Goal: Information Seeking & Learning: Learn about a topic

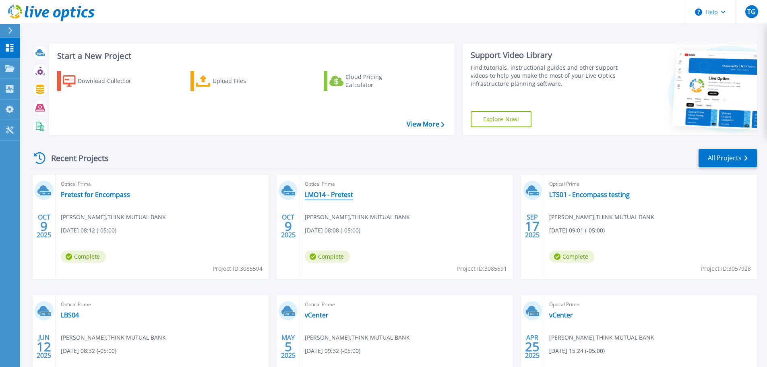
click at [334, 195] on link "LMO14 - Pretest" at bounding box center [329, 195] width 48 height 8
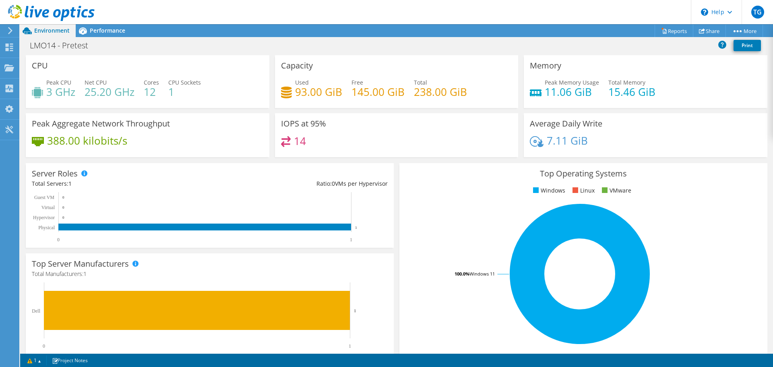
scroll to position [161, 0]
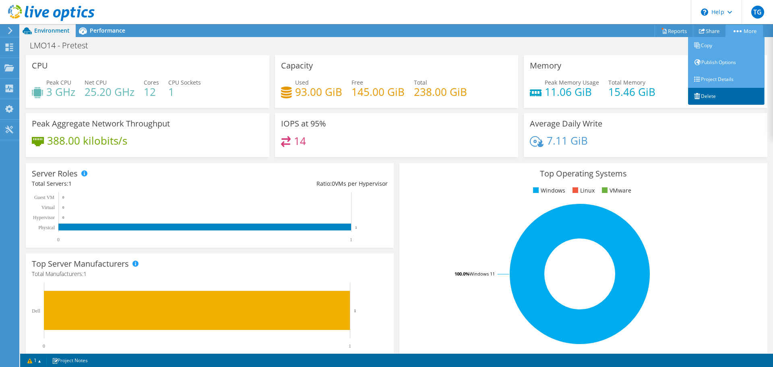
click at [709, 93] on link "Delete" at bounding box center [726, 96] width 77 height 17
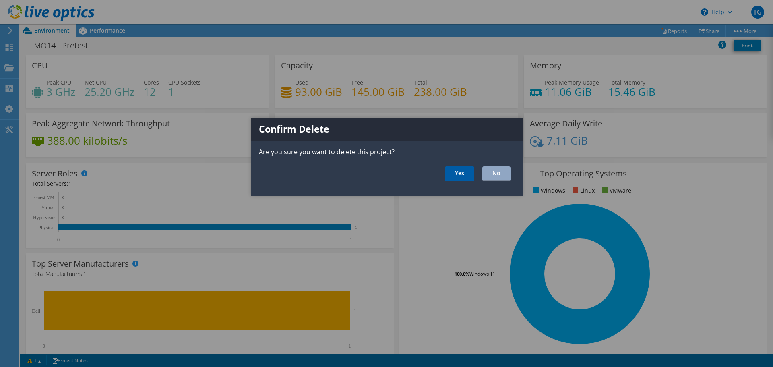
click at [468, 173] on link "Yes" at bounding box center [459, 173] width 29 height 15
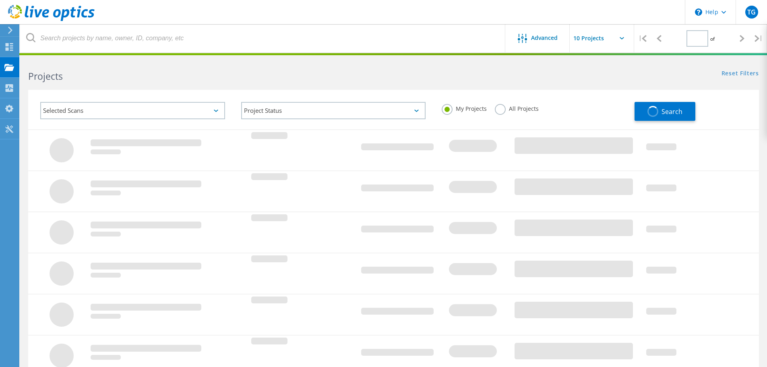
type input "1"
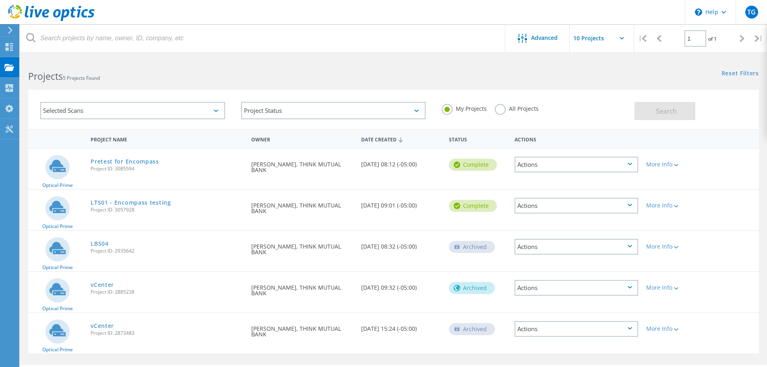
click at [6, 29] on div at bounding box center [9, 30] width 12 height 7
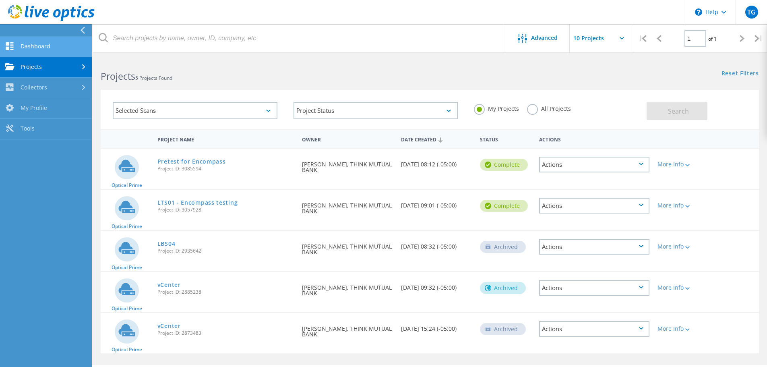
click at [32, 46] on link "Dashboard" at bounding box center [46, 47] width 92 height 21
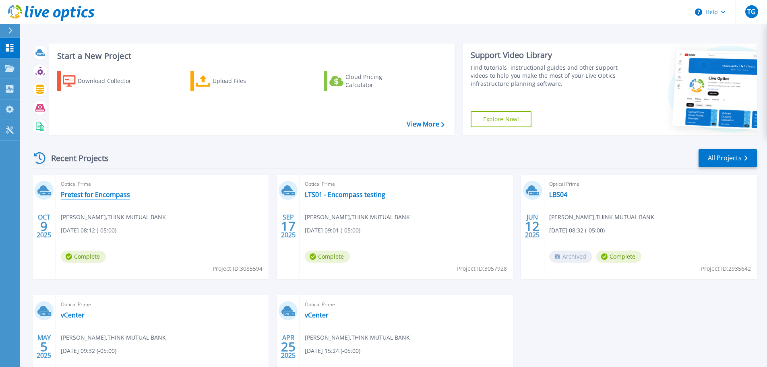
click at [94, 196] on link "Pretest for Encompass" at bounding box center [95, 195] width 69 height 8
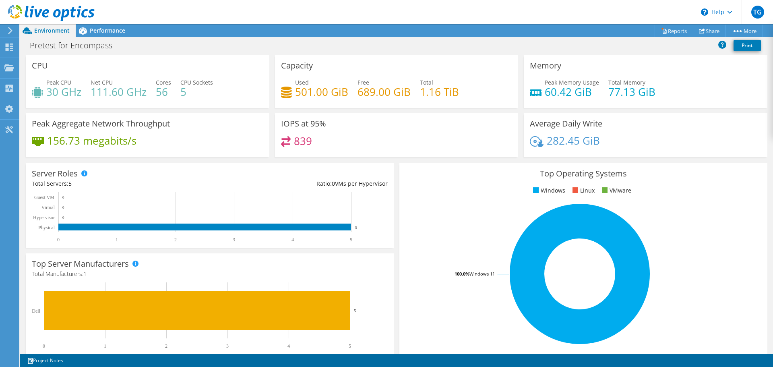
scroll to position [198, 0]
click at [100, 31] on span "Performance" at bounding box center [107, 31] width 35 height 8
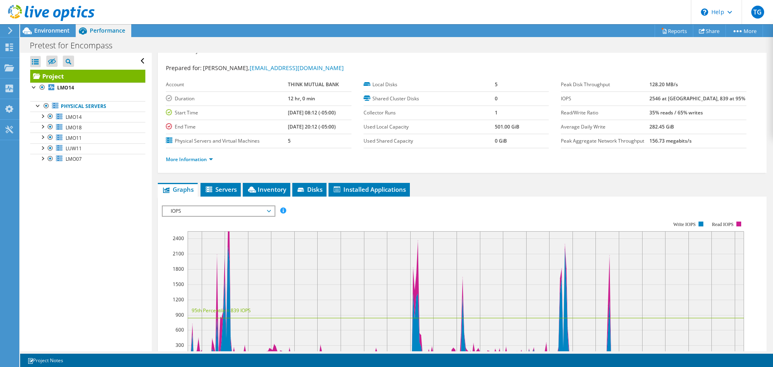
scroll to position [0, 0]
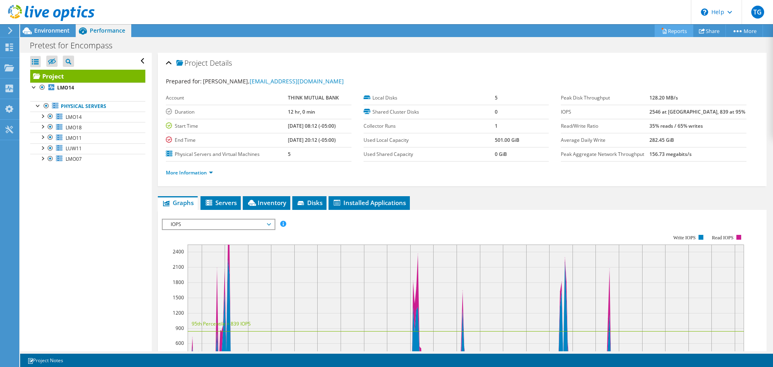
click at [677, 30] on link "Reports" at bounding box center [674, 31] width 39 height 12
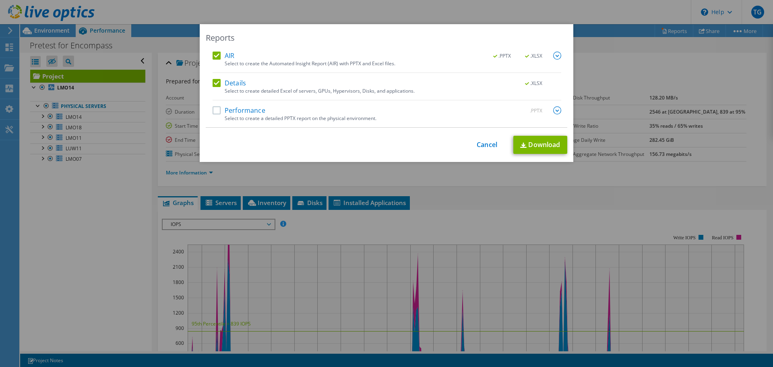
click at [214, 110] on label "Performance" at bounding box center [239, 110] width 53 height 8
click at [0, 0] on input "Performance" at bounding box center [0, 0] width 0 height 0
click at [536, 147] on link "Download" at bounding box center [541, 145] width 54 height 18
click at [486, 145] on link "Cancel" at bounding box center [487, 145] width 21 height 8
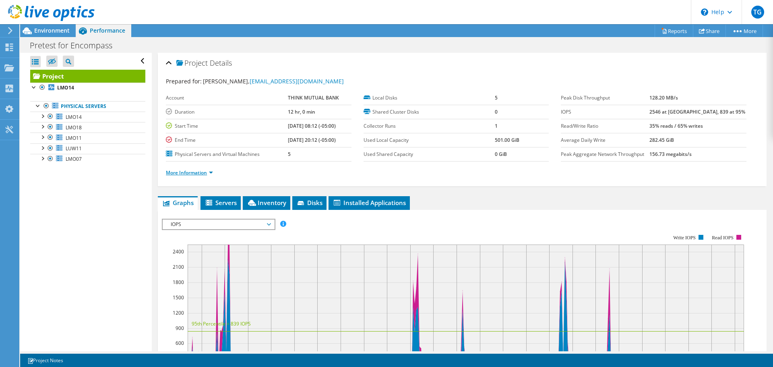
click at [188, 175] on link "More Information" at bounding box center [189, 172] width 47 height 7
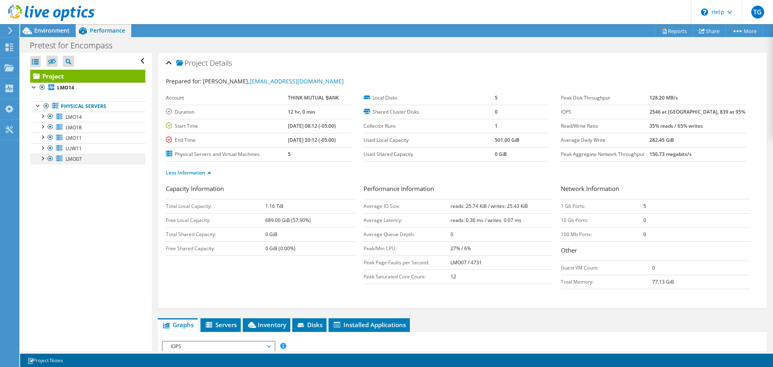
click at [52, 157] on div at bounding box center [50, 159] width 8 height 10
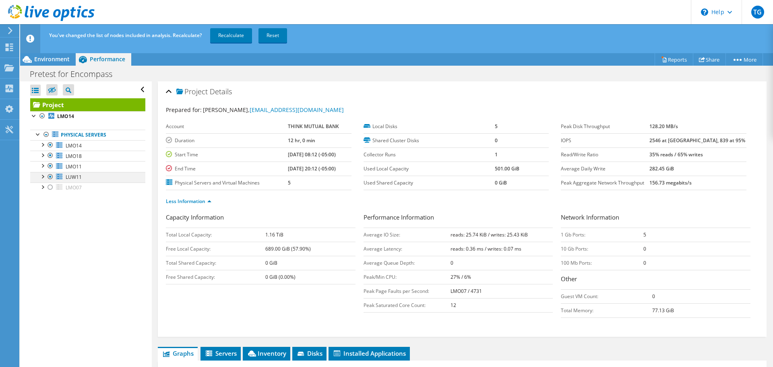
click at [52, 174] on div at bounding box center [50, 177] width 8 height 10
click at [47, 168] on div at bounding box center [50, 166] width 8 height 10
click at [48, 156] on div at bounding box center [50, 156] width 8 height 10
drag, startPoint x: 470, startPoint y: 282, endPoint x: 366, endPoint y: 282, distance: 104.3
click at [366, 282] on tr "Peak/Min CPU: 27% / 6%" at bounding box center [459, 277] width 190 height 14
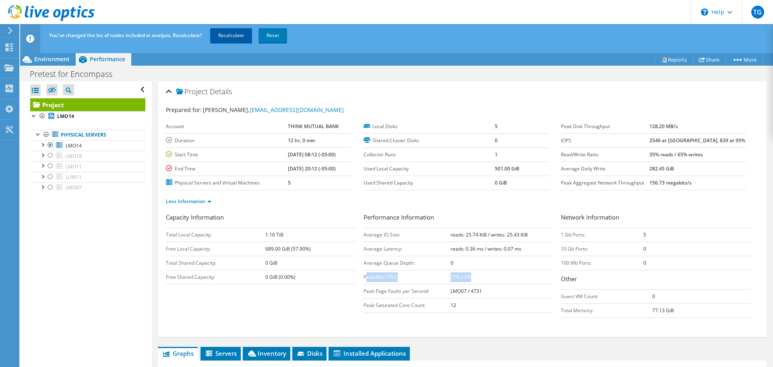
click at [237, 37] on link "Recalculate" at bounding box center [231, 35] width 42 height 15
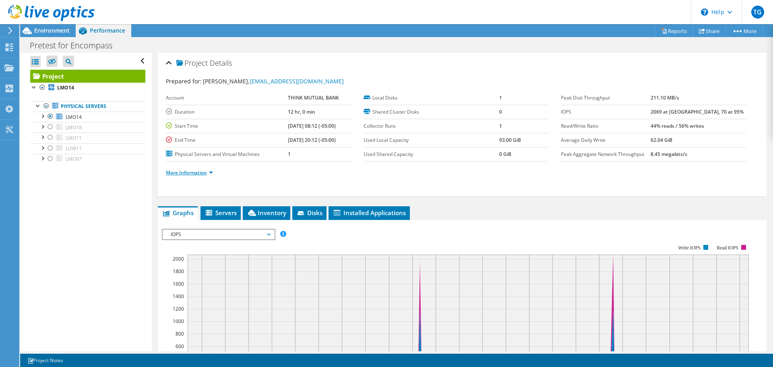
click at [195, 173] on link "More Information" at bounding box center [189, 172] width 47 height 7
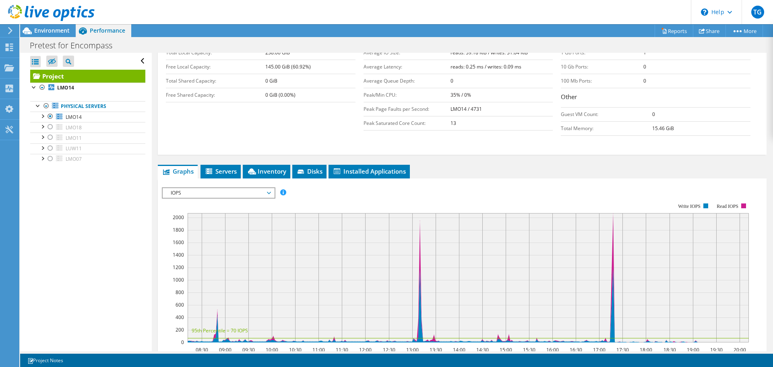
scroll to position [201, 0]
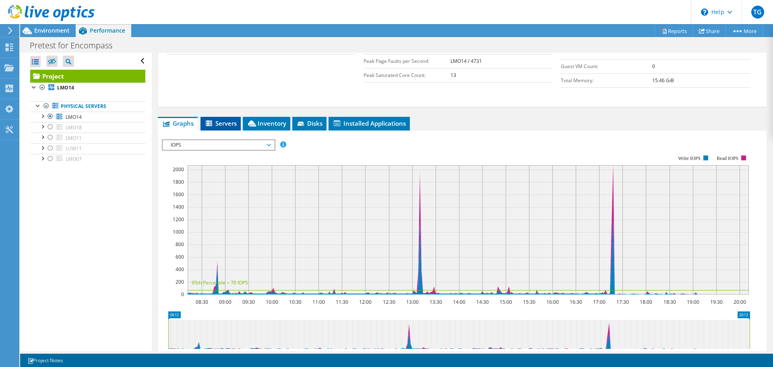
click at [232, 123] on span "Servers" at bounding box center [221, 123] width 32 height 8
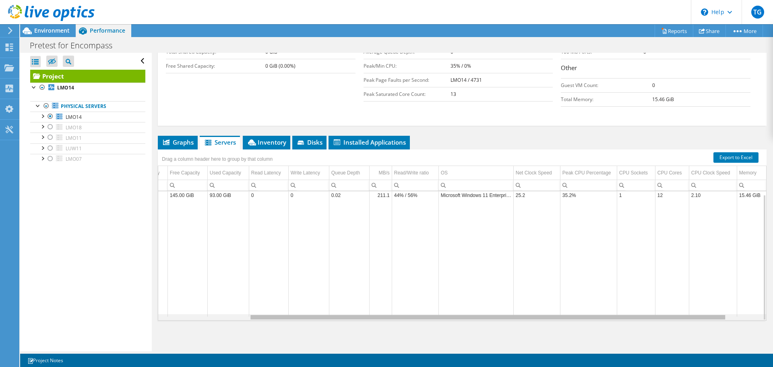
scroll to position [0, 0]
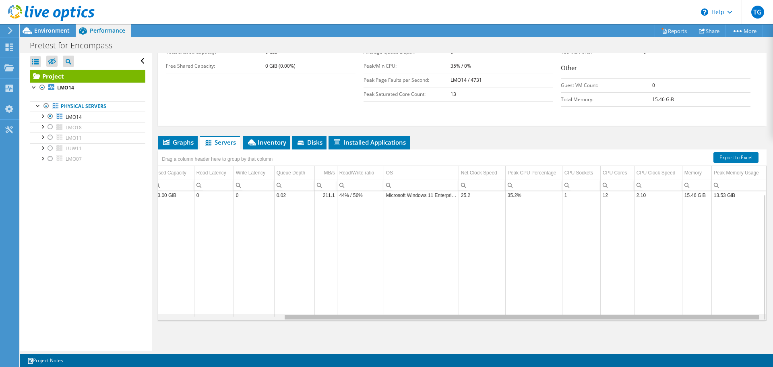
drag, startPoint x: 421, startPoint y: 317, endPoint x: 593, endPoint y: 311, distance: 172.5
click at [593, 311] on body "TG End User [PERSON_NAME] [EMAIL_ADDRESS][DOMAIN_NAME] THINK MUTUAL BANK My Pro…" at bounding box center [386, 183] width 773 height 367
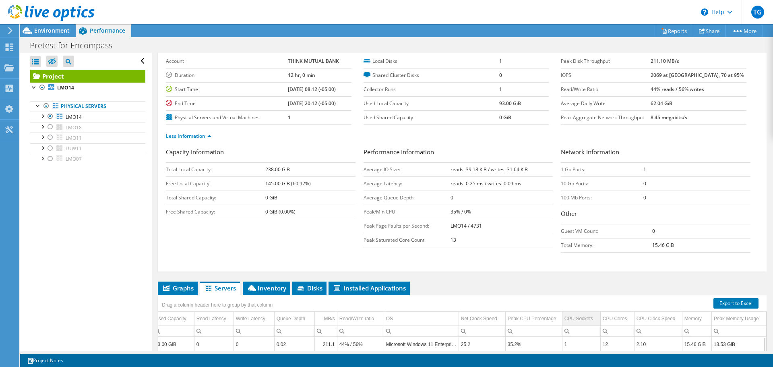
scroll to position [21, 0]
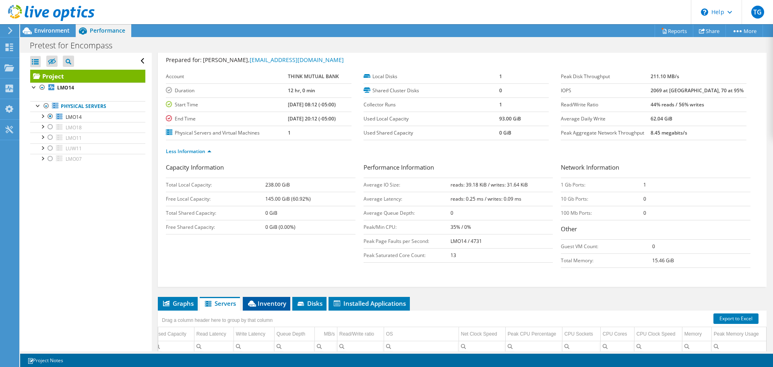
click at [265, 308] on li "Inventory" at bounding box center [267, 304] width 48 height 14
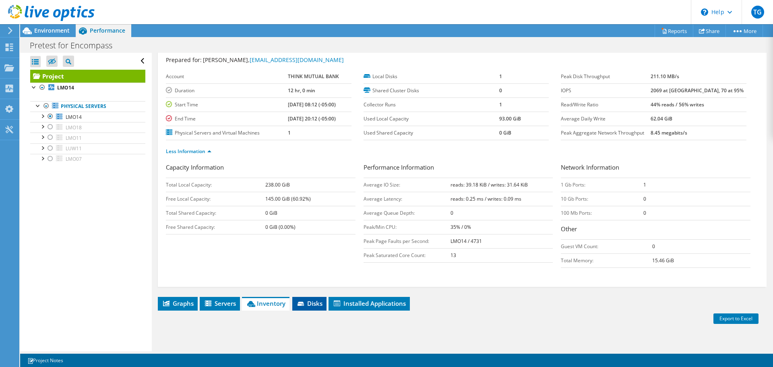
click at [306, 303] on icon at bounding box center [302, 304] width 8 height 5
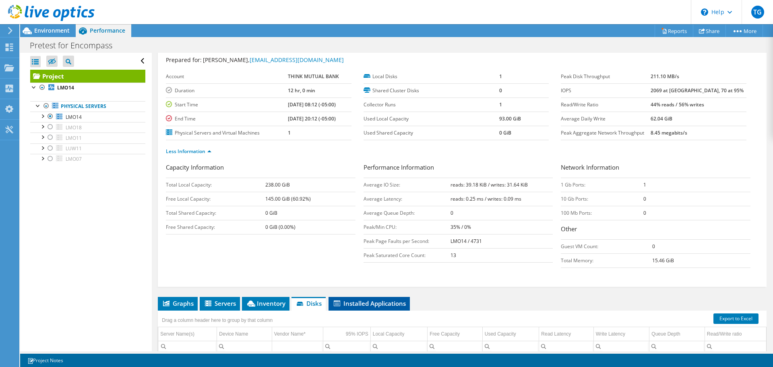
click at [352, 300] on span "Installed Applications" at bounding box center [369, 303] width 73 height 8
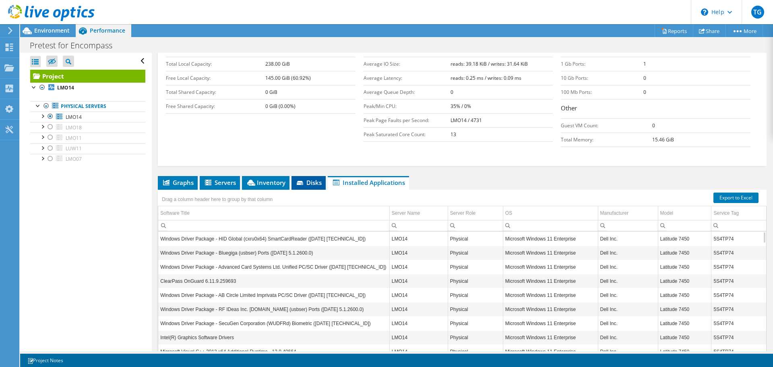
click at [311, 184] on span "Disks" at bounding box center [309, 182] width 26 height 8
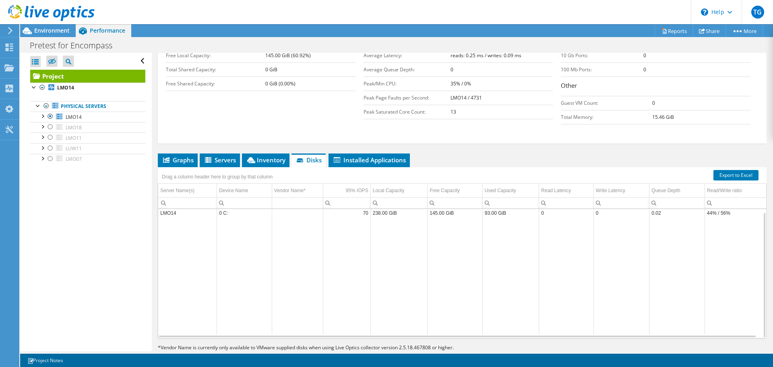
scroll to position [182, 0]
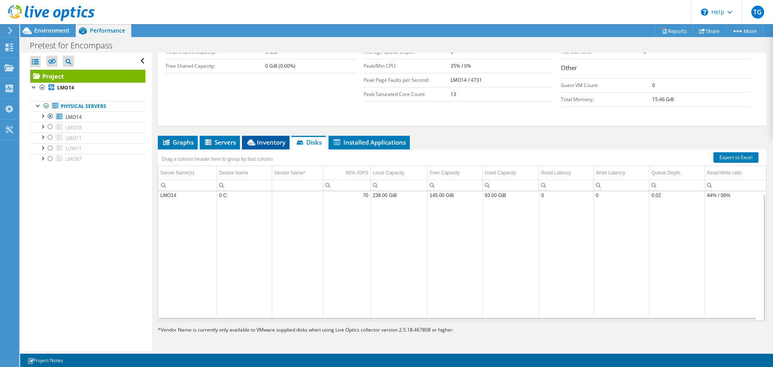
click at [270, 139] on span "Inventory" at bounding box center [265, 142] width 39 height 8
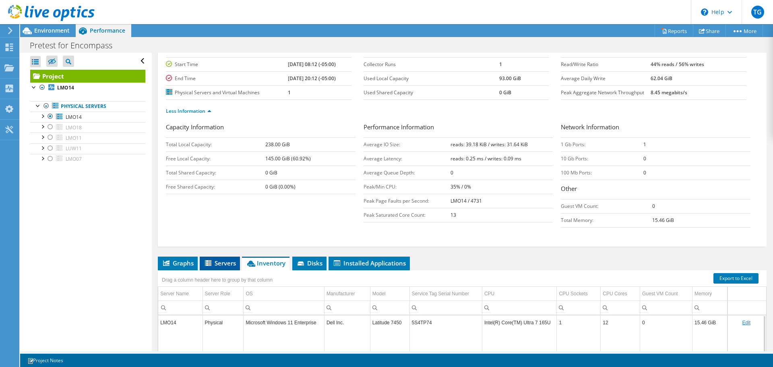
click at [229, 262] on span "Servers" at bounding box center [220, 263] width 32 height 8
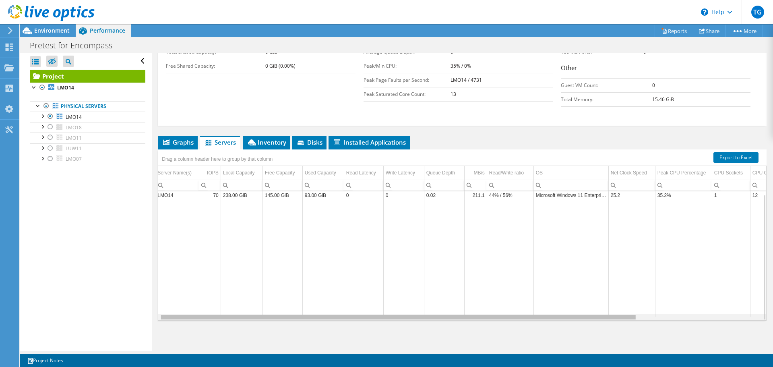
drag, startPoint x: 491, startPoint y: 319, endPoint x: 497, endPoint y: 319, distance: 6.5
click at [496, 319] on body "TG End User [PERSON_NAME] [EMAIL_ADDRESS][DOMAIN_NAME] THINK MUTUAL BANK My Pro…" at bounding box center [386, 183] width 773 height 367
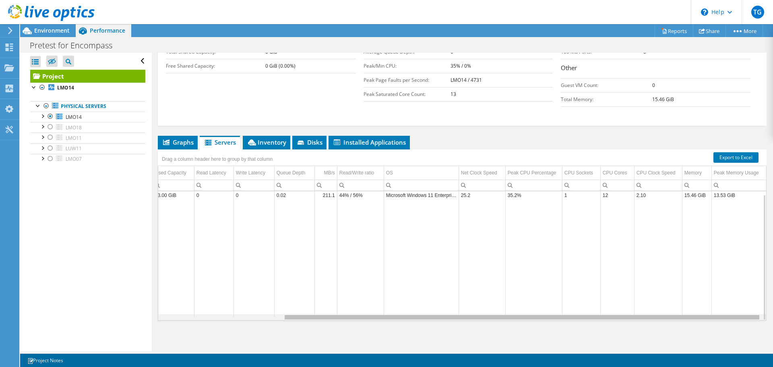
drag, startPoint x: 498, startPoint y: 319, endPoint x: 678, endPoint y: 314, distance: 179.7
click at [678, 314] on body "TG End User [PERSON_NAME] [EMAIL_ADDRESS][DOMAIN_NAME] THINK MUTUAL BANK My Pro…" at bounding box center [386, 183] width 773 height 367
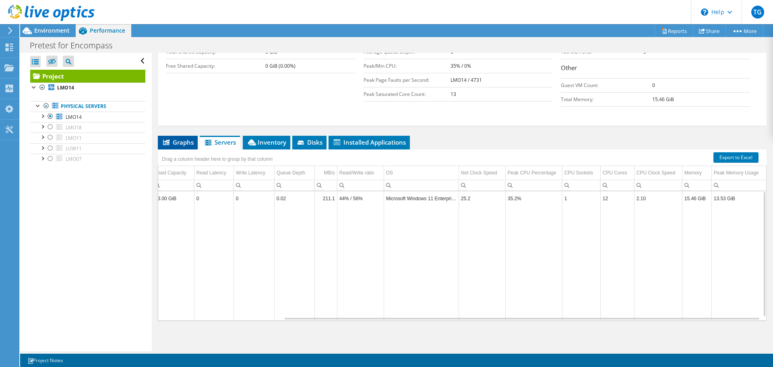
click at [178, 143] on span "Graphs" at bounding box center [178, 142] width 32 height 8
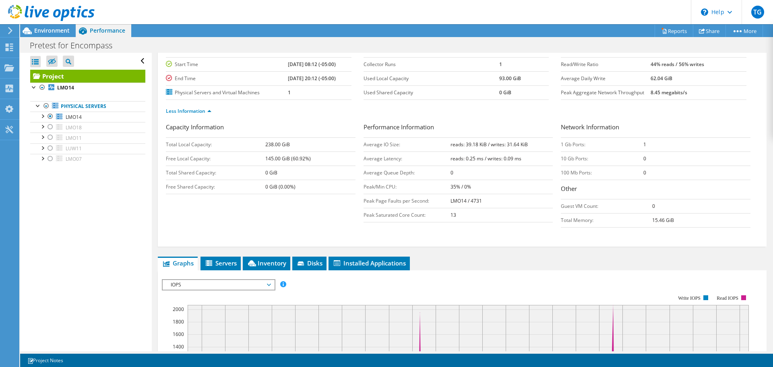
click at [227, 282] on span "IOPS" at bounding box center [219, 285] width 104 height 10
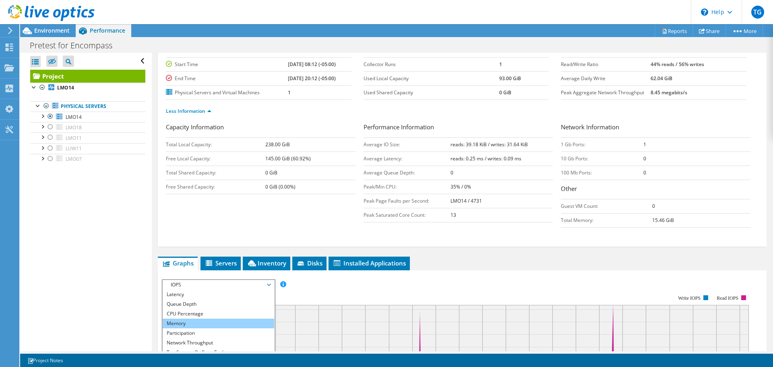
click at [202, 325] on li "Memory" at bounding box center [219, 324] width 112 height 10
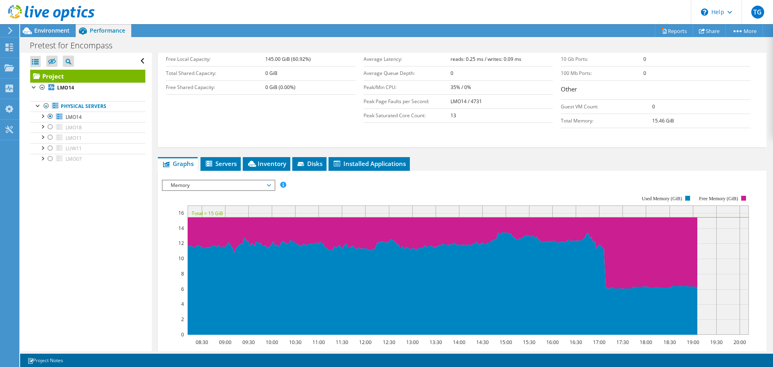
scroll to position [201, 0]
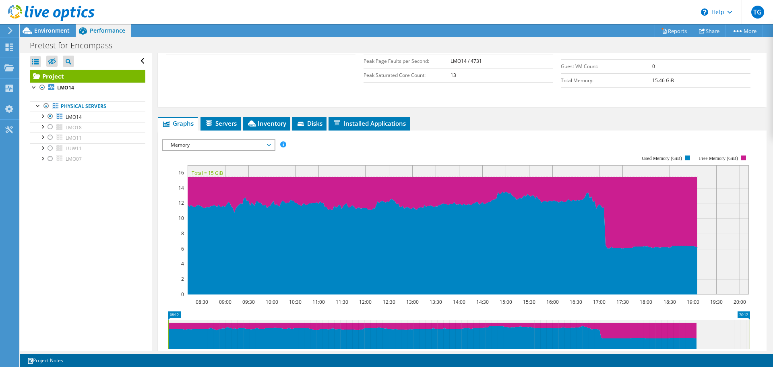
click at [246, 146] on span "Memory" at bounding box center [219, 145] width 104 height 10
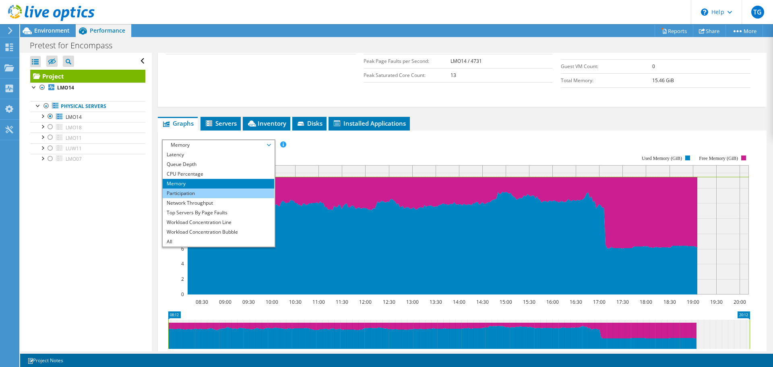
click at [209, 195] on li "Participation" at bounding box center [219, 194] width 112 height 10
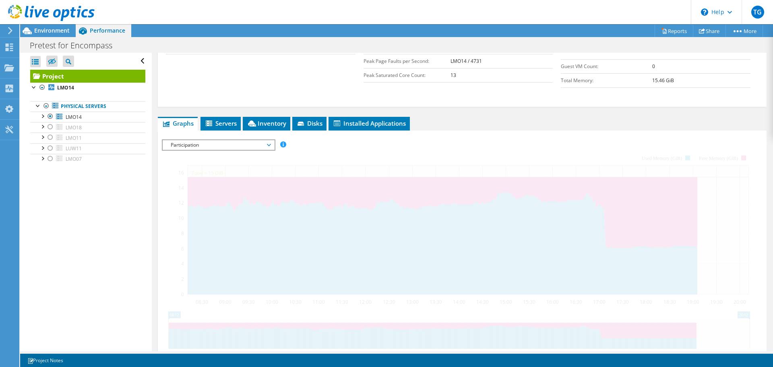
click at [232, 149] on span "Participation" at bounding box center [219, 145] width 104 height 10
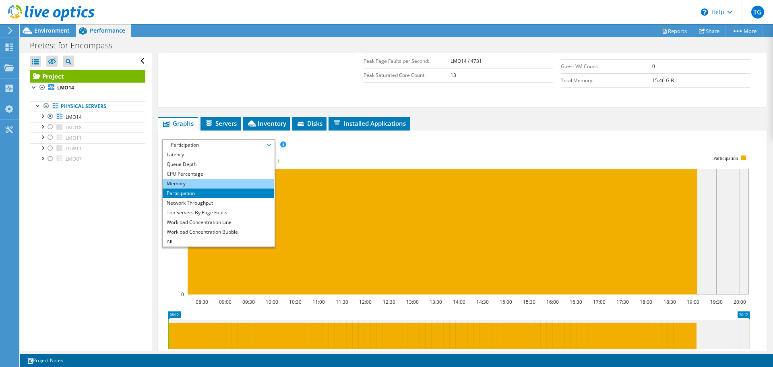
click at [208, 181] on li "Memory" at bounding box center [219, 184] width 112 height 10
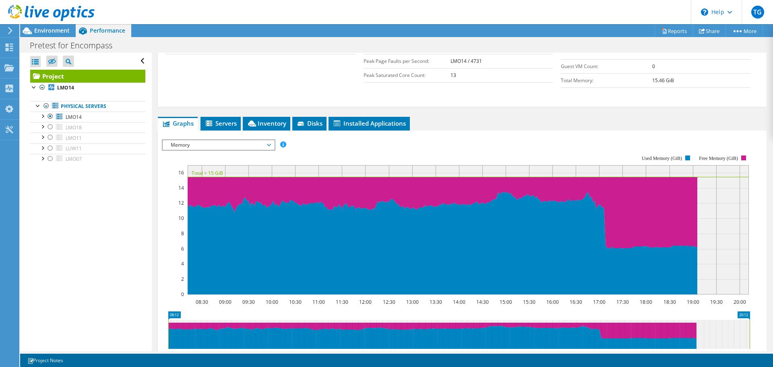
click at [95, 228] on div "Open All Close All Hide Excluded Nodes Project Tree Filter" at bounding box center [85, 202] width 131 height 298
click at [50, 126] on div at bounding box center [50, 127] width 8 height 10
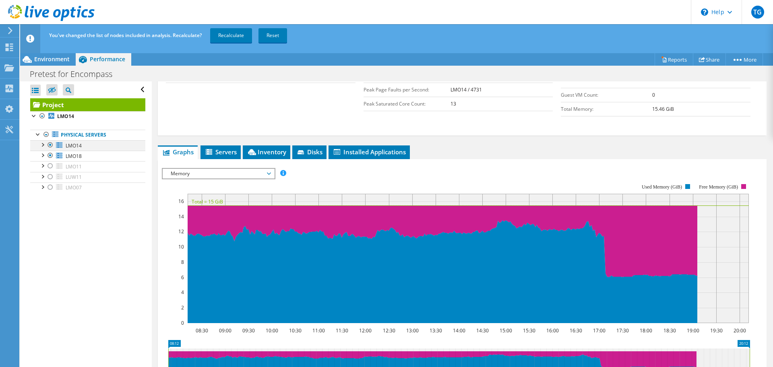
click at [49, 145] on div at bounding box center [50, 145] width 8 height 10
click at [238, 35] on link "Recalculate" at bounding box center [231, 35] width 42 height 15
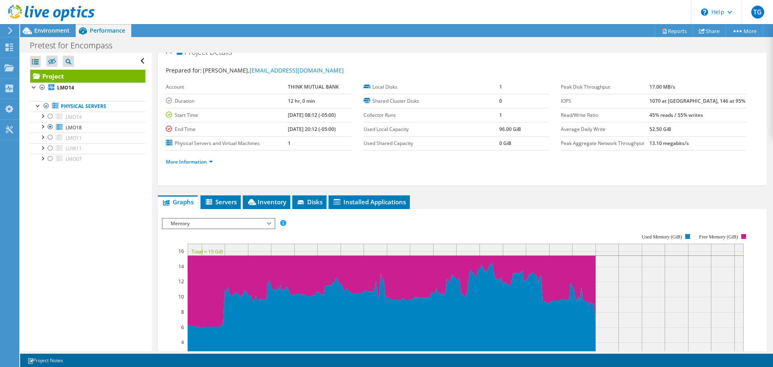
scroll to position [0, 0]
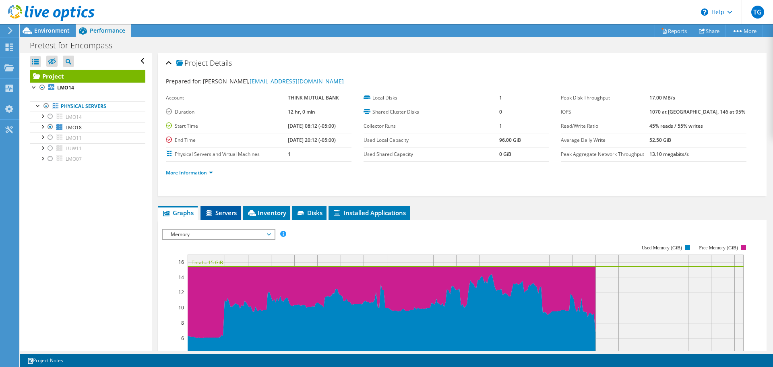
click at [231, 218] on li "Servers" at bounding box center [221, 213] width 40 height 14
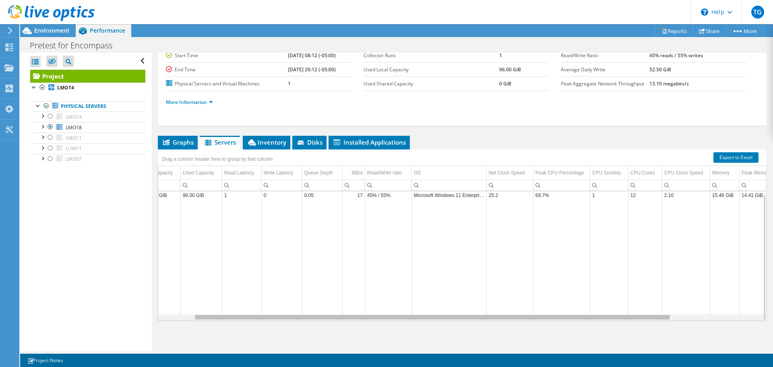
scroll to position [0, 159]
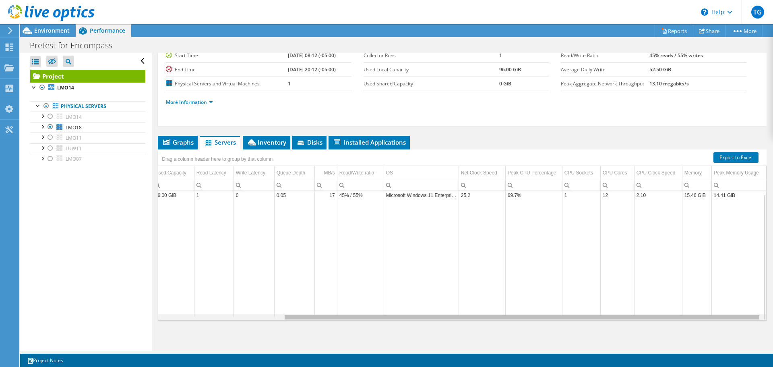
drag, startPoint x: 395, startPoint y: 317, endPoint x: 564, endPoint y: 316, distance: 169.2
click at [564, 316] on body "TG End User [PERSON_NAME] [EMAIL_ADDRESS][DOMAIN_NAME] THINK MUTUAL BANK My Pro…" at bounding box center [386, 183] width 773 height 367
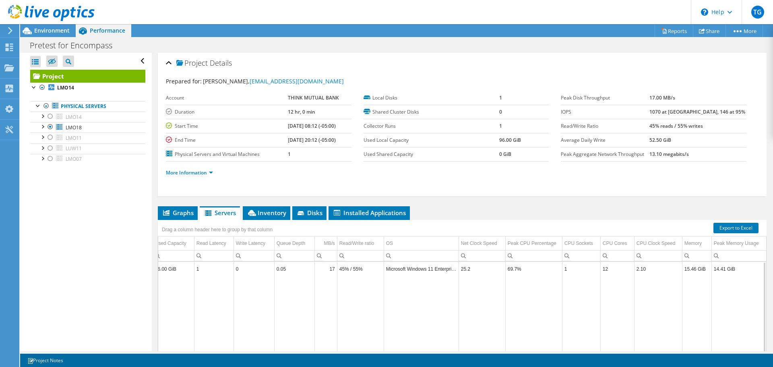
scroll to position [70, 0]
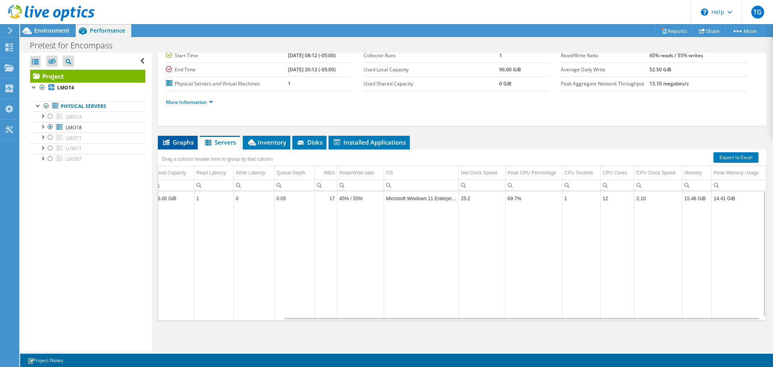
click at [170, 140] on span "Graphs" at bounding box center [178, 142] width 32 height 8
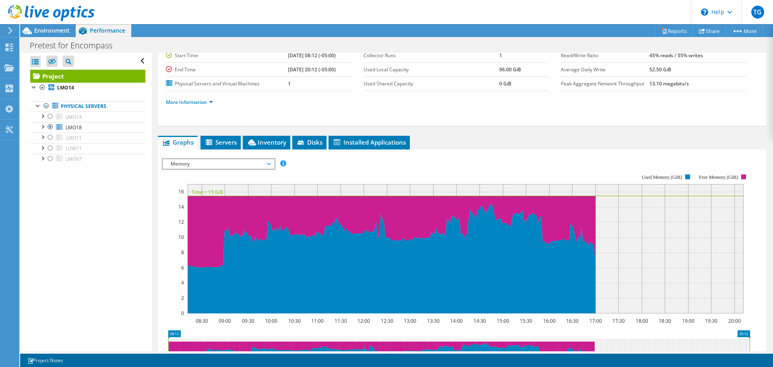
click at [263, 168] on span "Memory" at bounding box center [219, 164] width 104 height 10
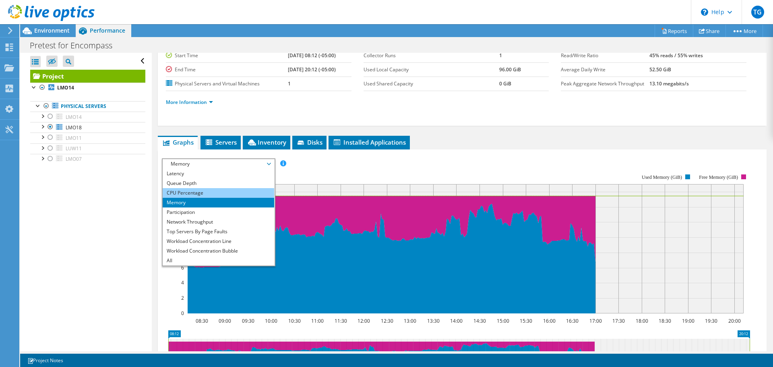
click at [198, 194] on li "CPU Percentage" at bounding box center [219, 193] width 112 height 10
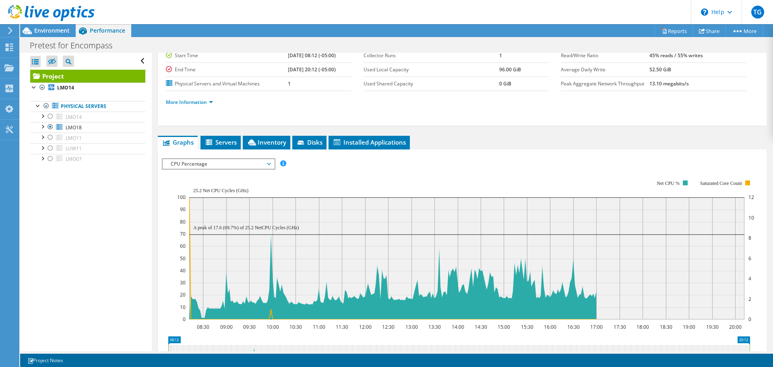
click at [255, 164] on span "CPU Percentage" at bounding box center [219, 164] width 104 height 10
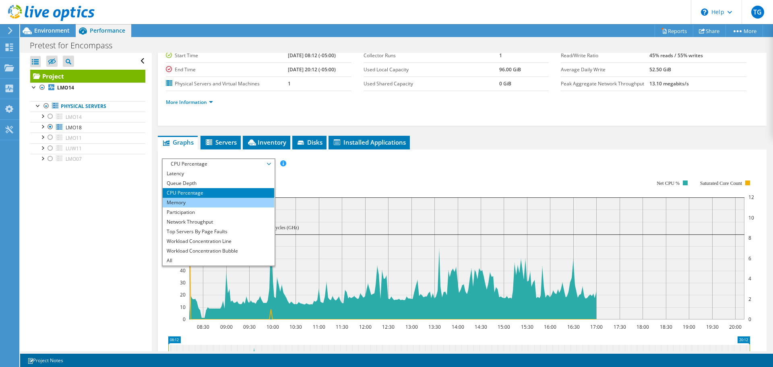
click at [218, 201] on li "Memory" at bounding box center [219, 203] width 112 height 10
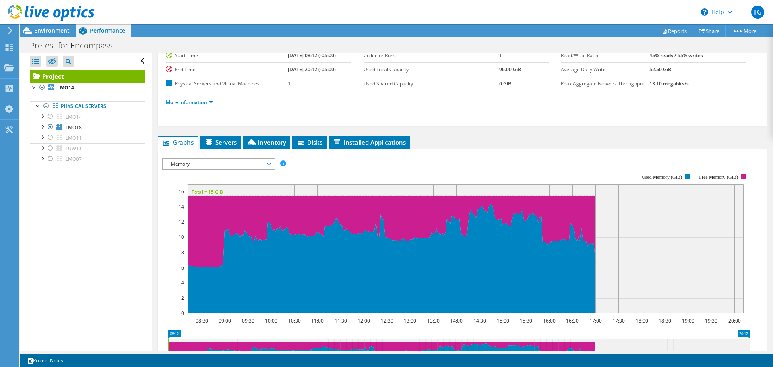
click at [134, 228] on div "Open All Close All Hide Excluded Nodes Project Tree Filter" at bounding box center [85, 202] width 131 height 298
click at [50, 127] on div at bounding box center [50, 127] width 8 height 10
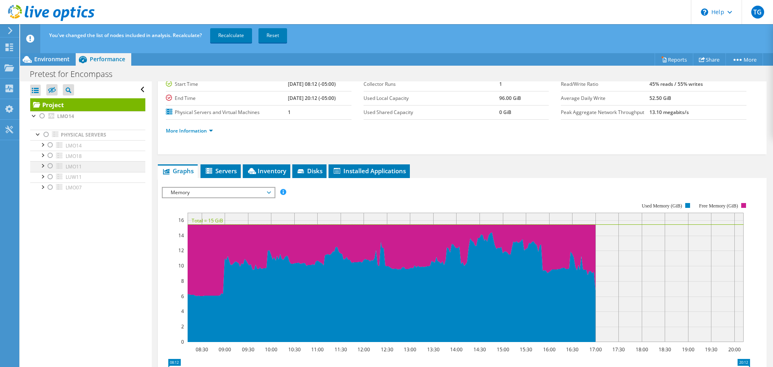
click at [50, 165] on div at bounding box center [50, 166] width 8 height 10
click at [235, 37] on link "Recalculate" at bounding box center [231, 35] width 42 height 15
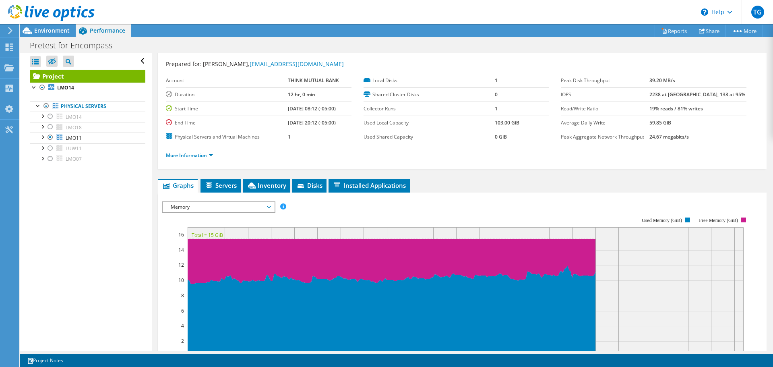
scroll to position [0, 0]
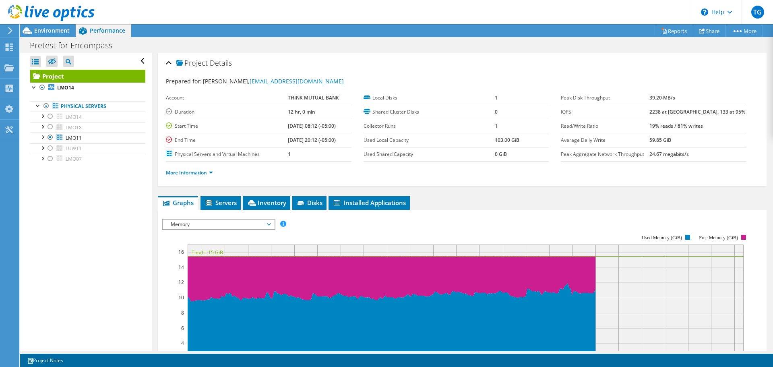
click at [38, 272] on div "Open All Close All Hide Excluded Nodes Project Tree Filter" at bounding box center [85, 202] width 131 height 298
click at [230, 204] on span "Servers" at bounding box center [221, 203] width 32 height 8
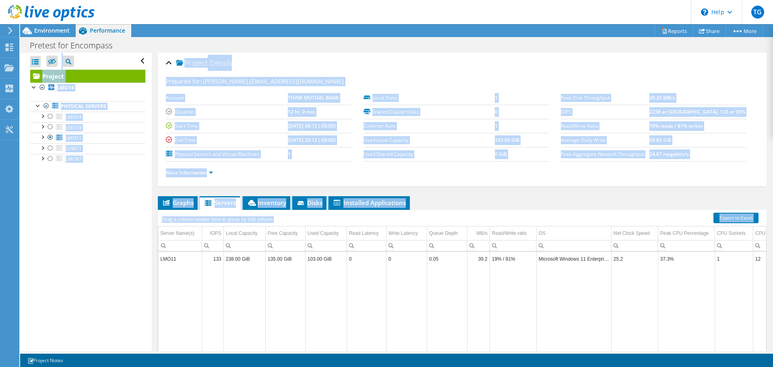
scroll to position [60, 0]
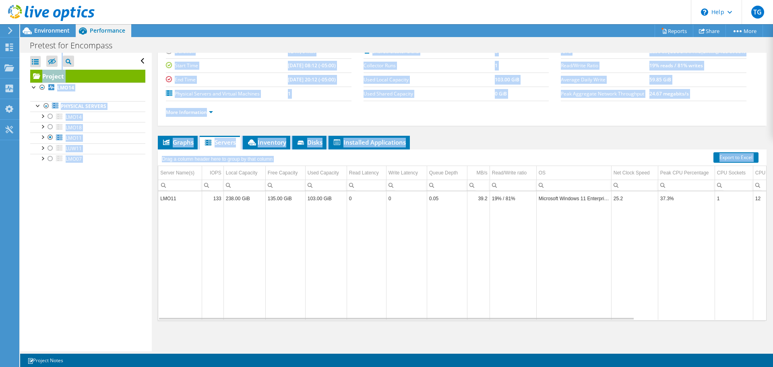
drag, startPoint x: 358, startPoint y: 352, endPoint x: 470, endPoint y: 346, distance: 112.1
click at [468, 347] on div "Project Actions Project Actions Reports Share More" at bounding box center [396, 195] width 753 height 343
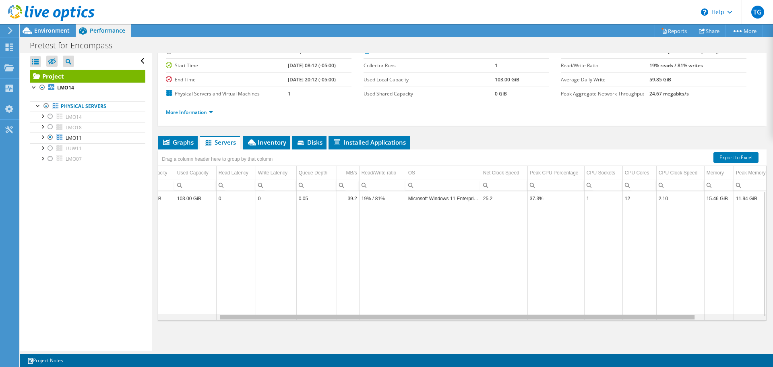
scroll to position [0, 159]
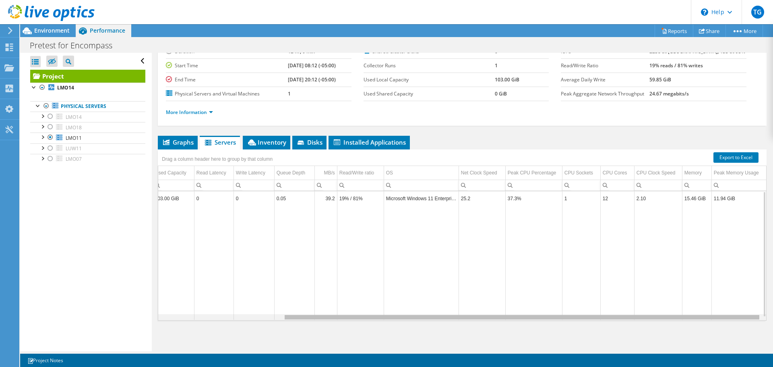
drag, startPoint x: 454, startPoint y: 317, endPoint x: 655, endPoint y: 306, distance: 201.7
click at [655, 306] on body "TG End User [PERSON_NAME] [EMAIL_ADDRESS][DOMAIN_NAME] THINK MUTUAL BANK My Pro…" at bounding box center [386, 183] width 773 height 367
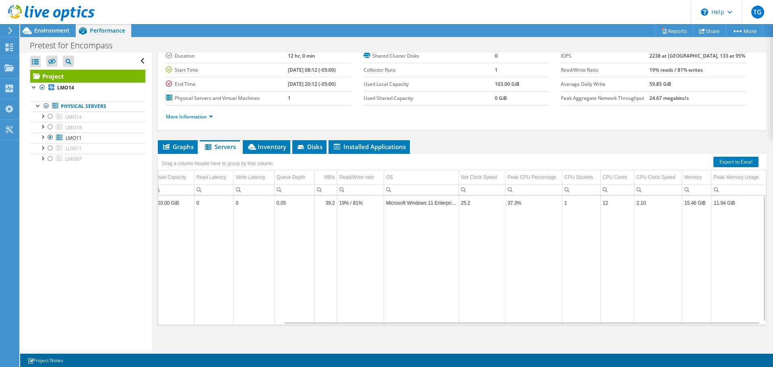
scroll to position [60, 0]
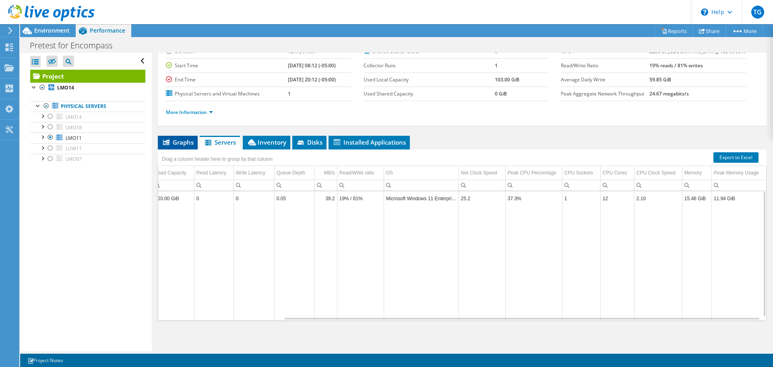
click at [186, 143] on span "Graphs" at bounding box center [178, 142] width 32 height 8
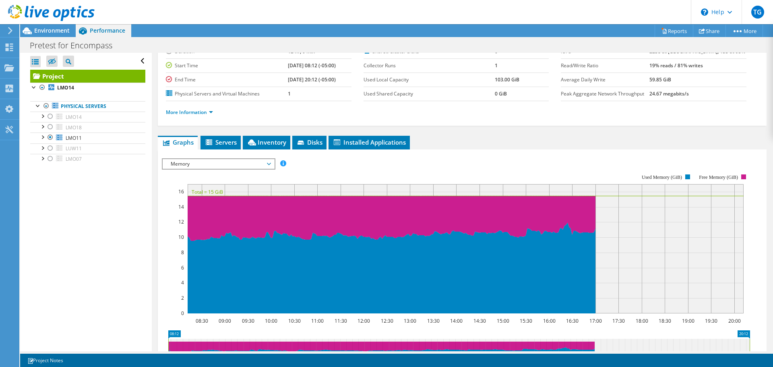
click at [89, 247] on div "Open All Close All Hide Excluded Nodes Project Tree Filter" at bounding box center [85, 202] width 131 height 298
click at [50, 137] on div at bounding box center [50, 138] width 8 height 10
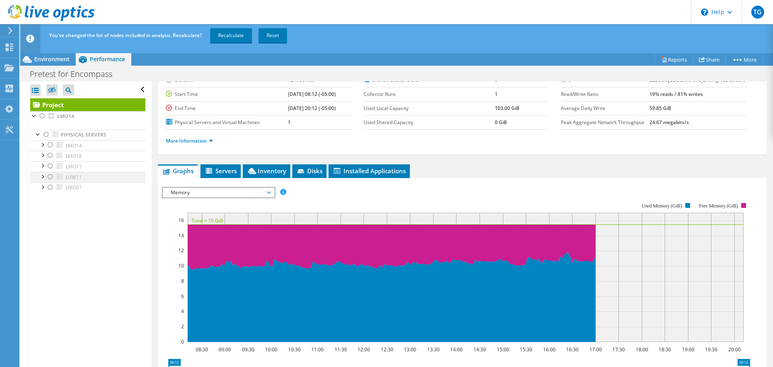
click at [51, 177] on div at bounding box center [50, 177] width 8 height 10
click at [235, 31] on link "Recalculate" at bounding box center [231, 35] width 42 height 15
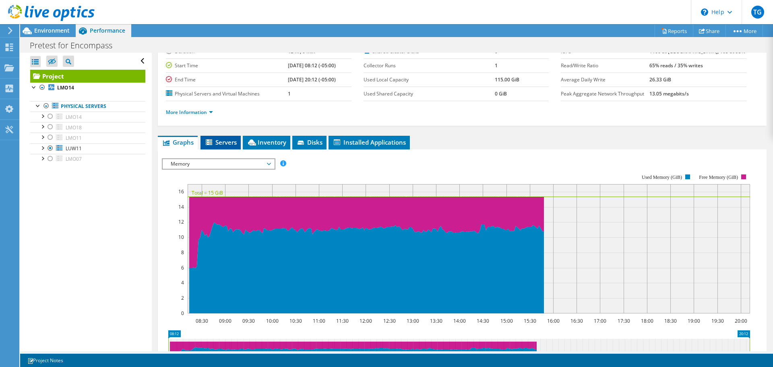
click at [230, 140] on span "Servers" at bounding box center [221, 142] width 32 height 8
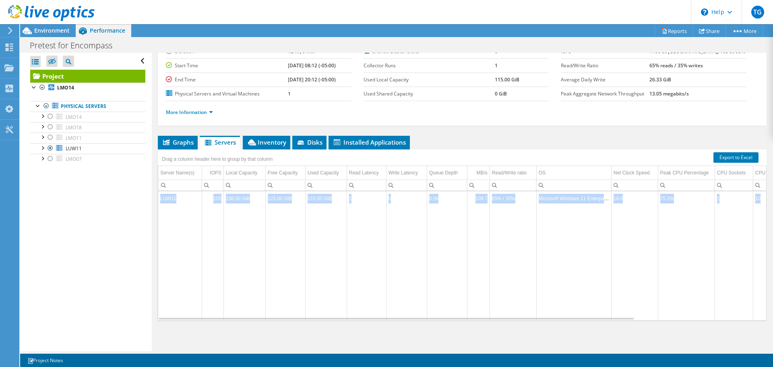
drag, startPoint x: 457, startPoint y: 320, endPoint x: 486, endPoint y: 319, distance: 28.6
click at [486, 319] on div "LUW11 105 238.00 GiB 123.00 GiB 115.00 GiB 1 0 0.06 109.7 65% / 35% Microsoft W…" at bounding box center [462, 256] width 609 height 130
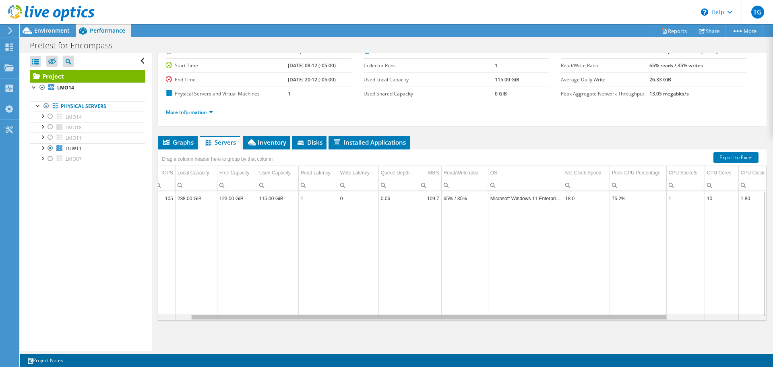
scroll to position [0, 63]
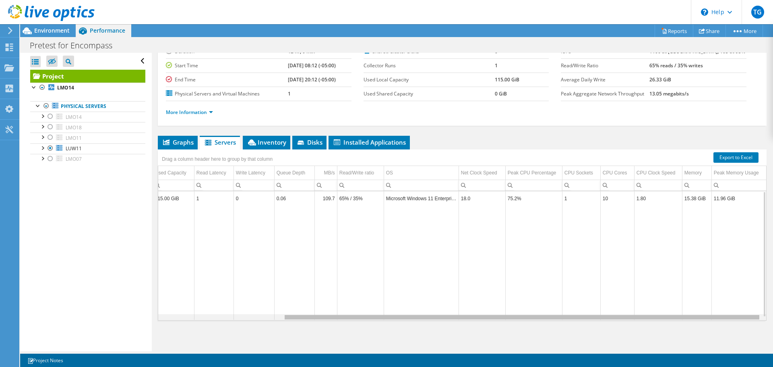
drag, startPoint x: 487, startPoint y: 317, endPoint x: 660, endPoint y: 302, distance: 173.5
click at [659, 302] on body "TG End User [PERSON_NAME] [EMAIL_ADDRESS][DOMAIN_NAME] THINK MUTUAL BANK My Pro…" at bounding box center [386, 183] width 773 height 367
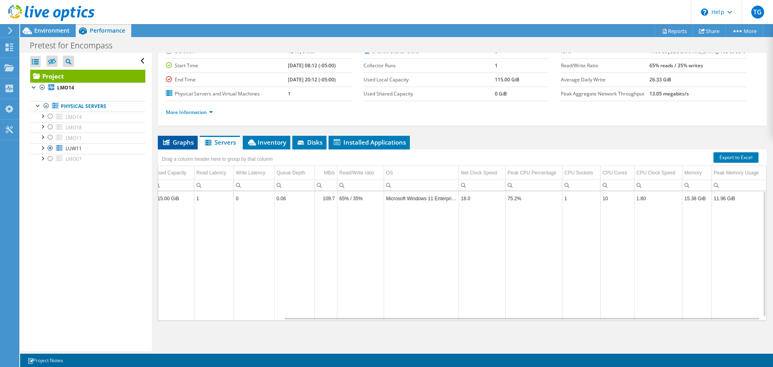
click at [182, 140] on span "Graphs" at bounding box center [178, 142] width 32 height 8
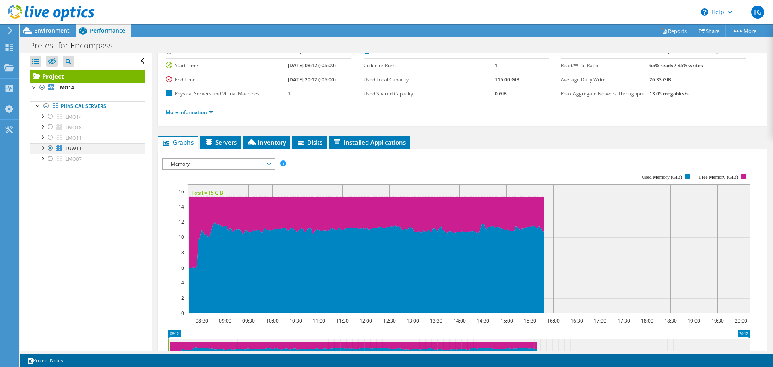
click at [52, 148] on div at bounding box center [50, 148] width 8 height 10
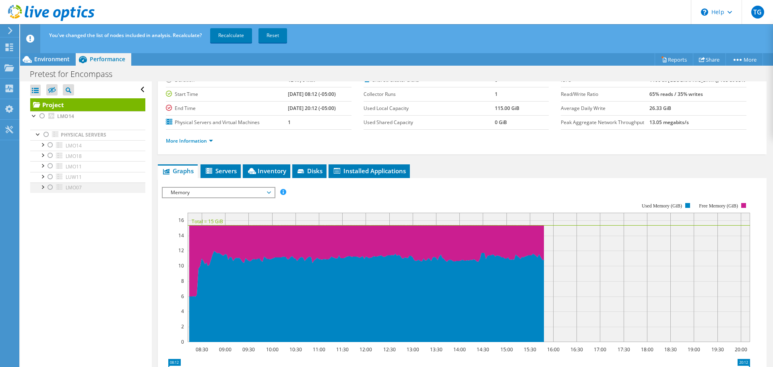
click at [50, 186] on div at bounding box center [50, 187] width 8 height 10
click at [243, 35] on link "Recalculate" at bounding box center [231, 35] width 42 height 15
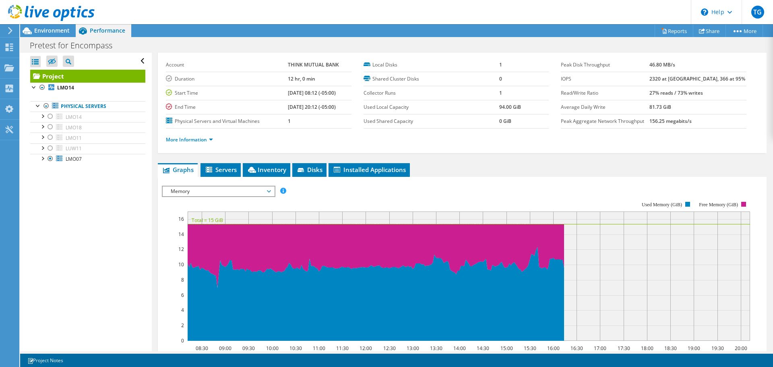
scroll to position [0, 0]
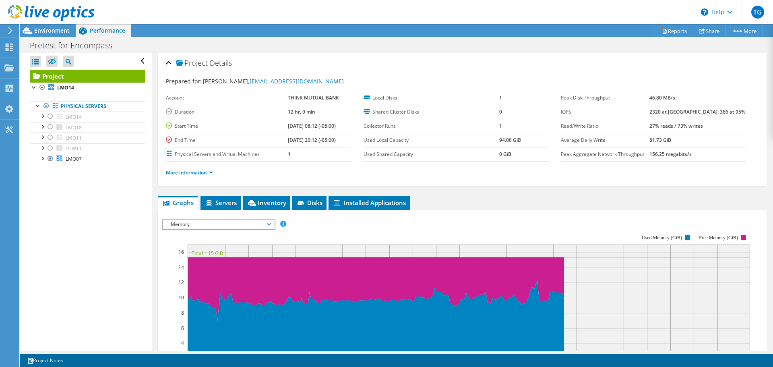
click at [193, 175] on link "More Information" at bounding box center [189, 172] width 47 height 7
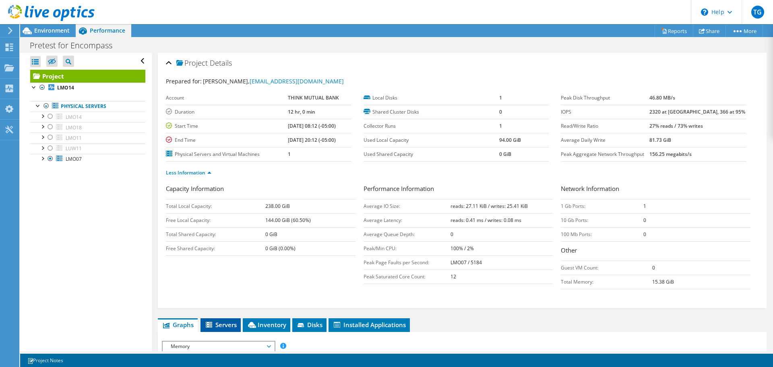
click at [228, 321] on span "Servers" at bounding box center [221, 325] width 32 height 8
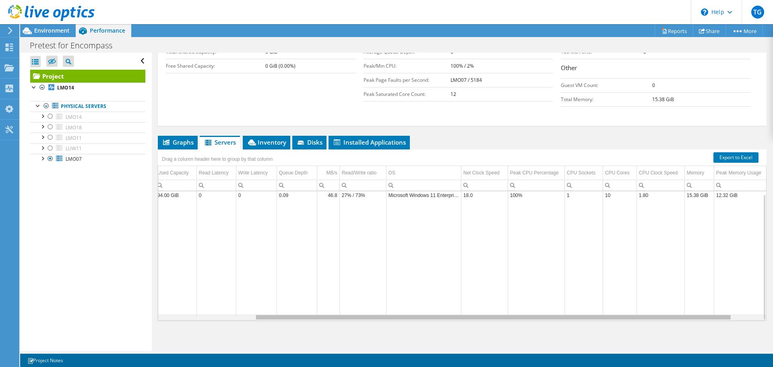
scroll to position [0, 159]
drag, startPoint x: 472, startPoint y: 319, endPoint x: 620, endPoint y: 316, distance: 148.3
click at [620, 316] on body "TG End User [PERSON_NAME] [EMAIL_ADDRESS][DOMAIN_NAME] THINK MUTUAL BANK My Pro…" at bounding box center [386, 183] width 773 height 367
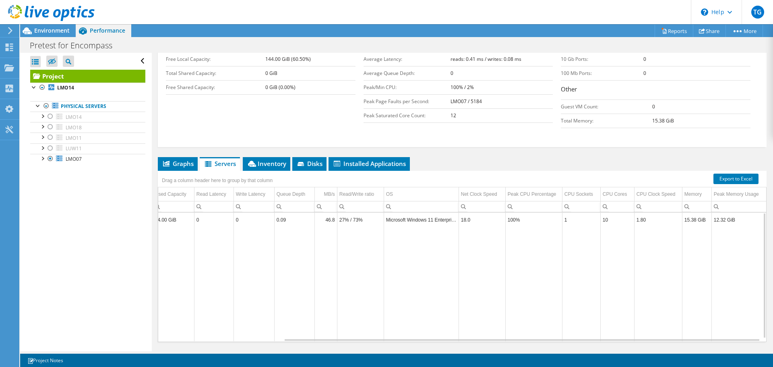
scroll to position [182, 0]
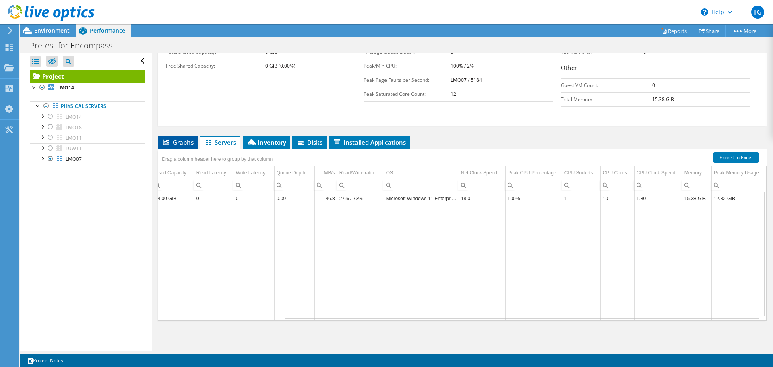
click at [180, 143] on span "Graphs" at bounding box center [178, 142] width 32 height 8
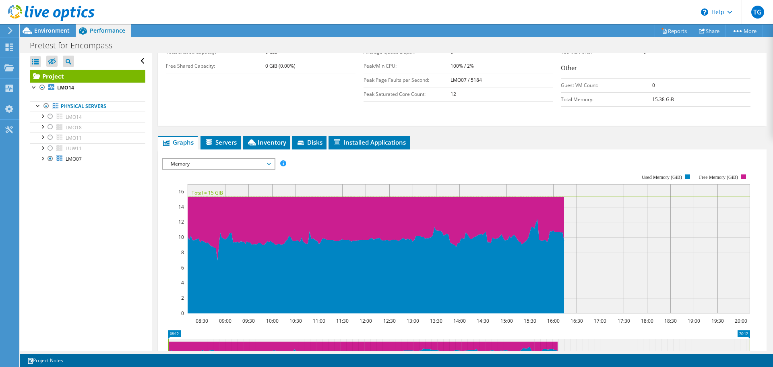
click at [110, 226] on div "Open All Close All Hide Excluded Nodes Project Tree Filter" at bounding box center [85, 202] width 131 height 298
click at [182, 166] on span "Memory" at bounding box center [219, 164] width 104 height 10
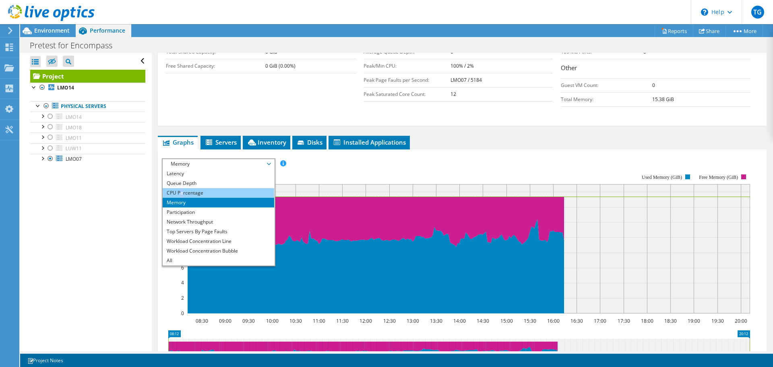
click at [182, 195] on li "CPU Percentage" at bounding box center [219, 193] width 112 height 10
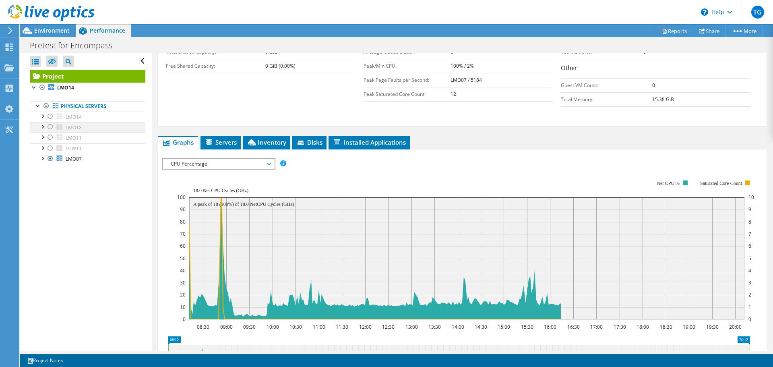
click at [41, 128] on div at bounding box center [42, 126] width 8 height 8
click at [50, 126] on div at bounding box center [50, 127] width 8 height 10
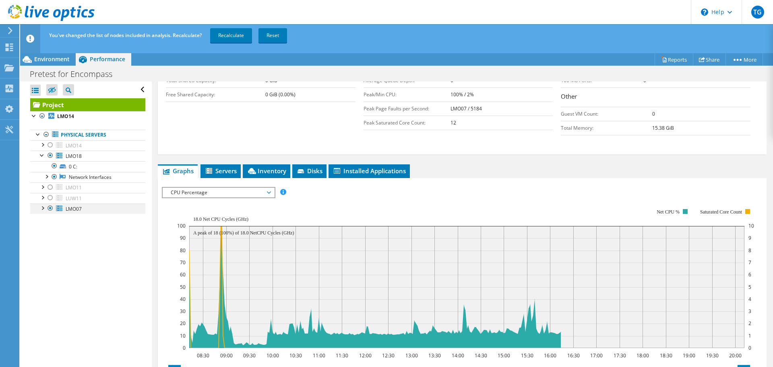
click at [50, 208] on div at bounding box center [50, 208] width 8 height 10
click at [233, 32] on link "Recalculate" at bounding box center [231, 35] width 42 height 15
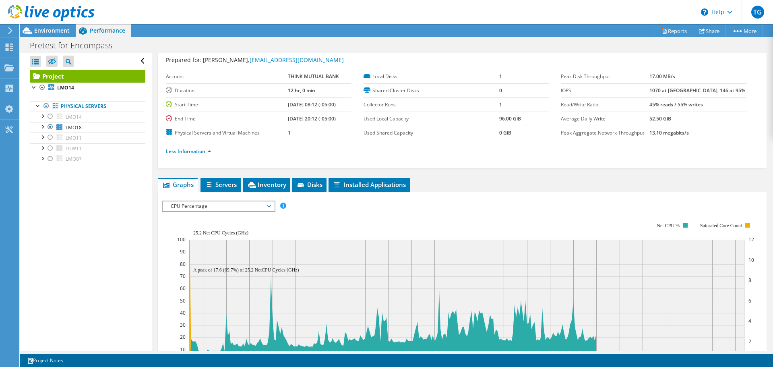
scroll to position [0, 0]
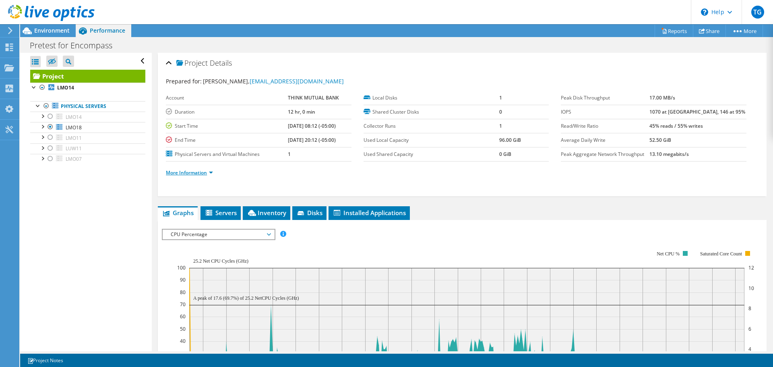
click at [190, 174] on link "More Information" at bounding box center [189, 172] width 47 height 7
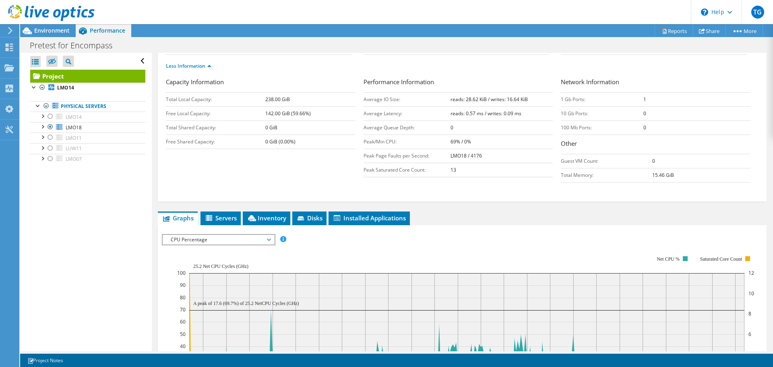
scroll to position [121, 0]
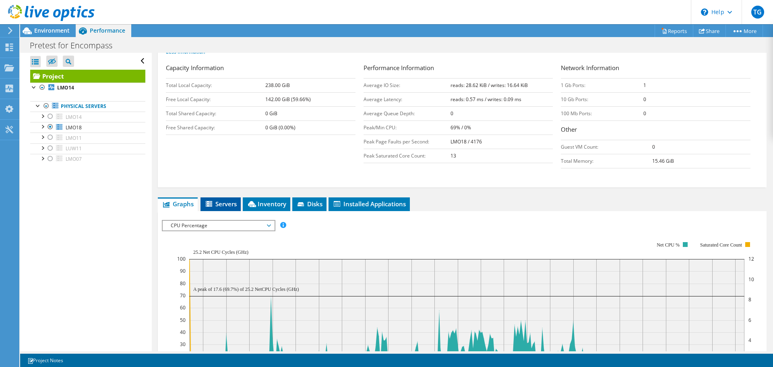
click at [213, 207] on icon at bounding box center [210, 204] width 8 height 7
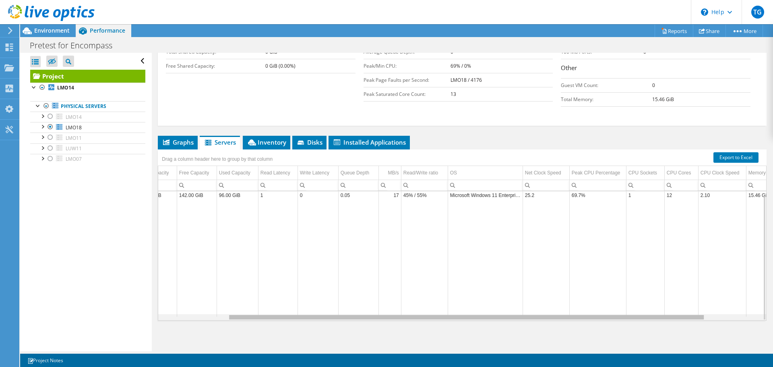
scroll to position [0, 159]
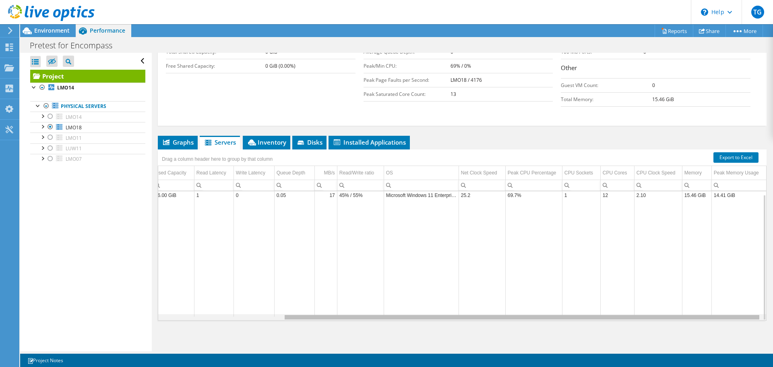
drag, startPoint x: 360, startPoint y: 317, endPoint x: 565, endPoint y: 309, distance: 205.2
click at [565, 309] on body "TG End User [PERSON_NAME] [EMAIL_ADDRESS][DOMAIN_NAME] THINK MUTUAL BANK My Pro…" at bounding box center [386, 183] width 773 height 367
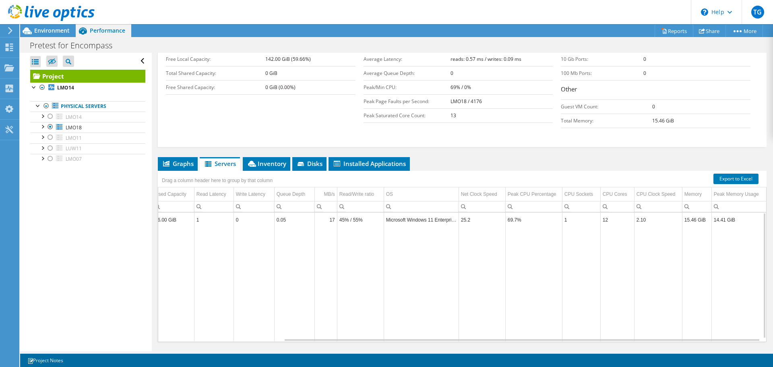
scroll to position [182, 0]
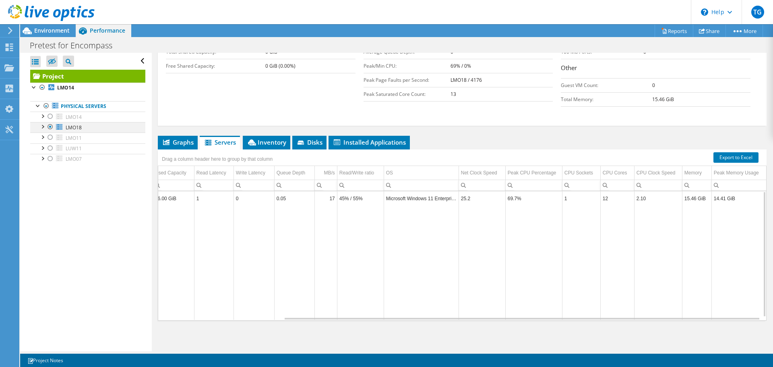
click at [50, 125] on div at bounding box center [50, 127] width 8 height 10
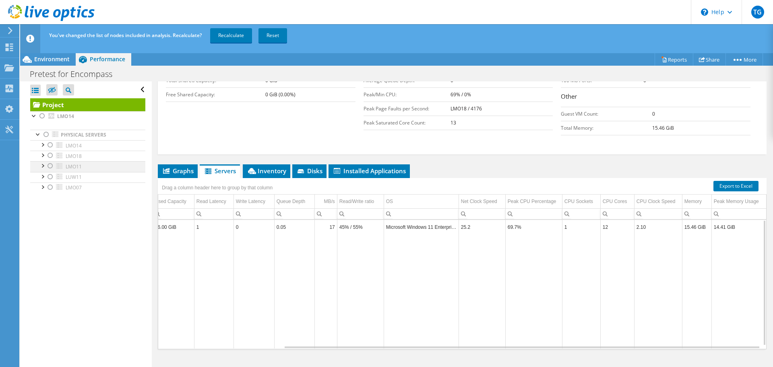
click at [49, 167] on div at bounding box center [50, 166] width 8 height 10
click at [220, 33] on link "Recalculate" at bounding box center [231, 35] width 42 height 15
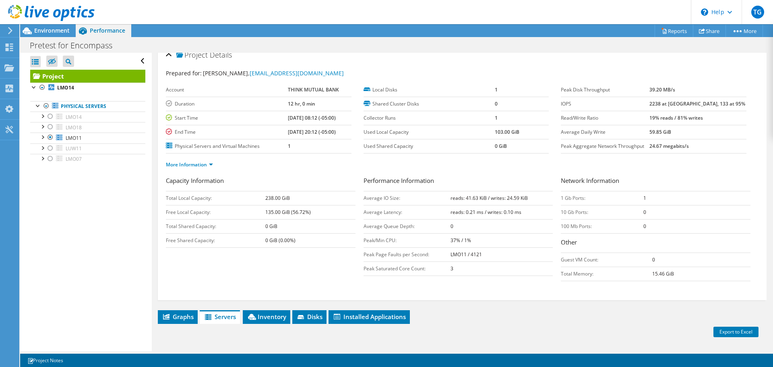
scroll to position [0, 0]
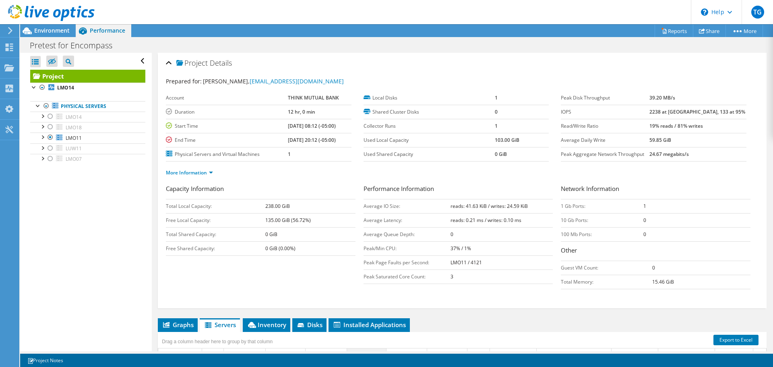
click at [770, 7] on div "TG" at bounding box center [757, 12] width 31 height 24
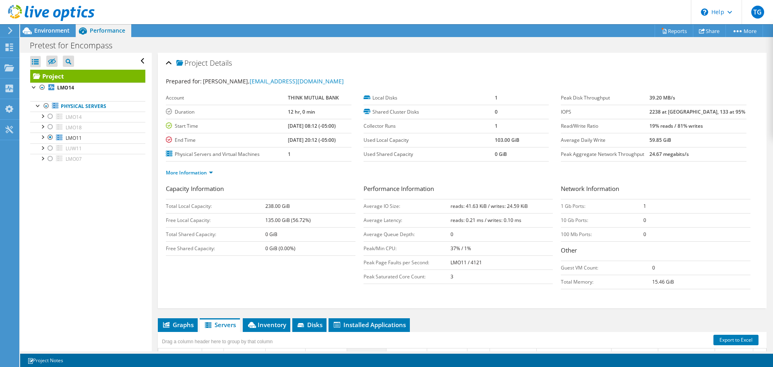
click at [770, 7] on div "TG" at bounding box center [757, 12] width 31 height 24
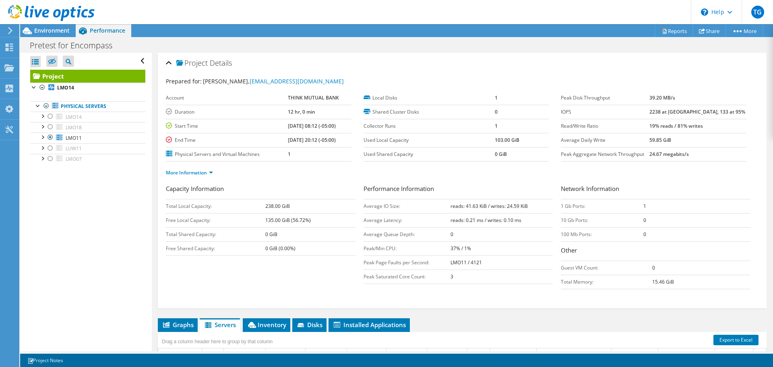
click at [138, 224] on div "Open All Close All Hide Excluded Nodes Project Tree Filter" at bounding box center [85, 202] width 131 height 298
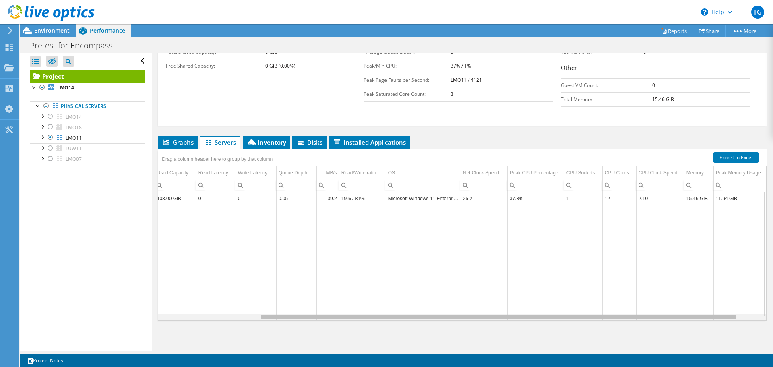
scroll to position [0, 159]
drag, startPoint x: 492, startPoint y: 317, endPoint x: 654, endPoint y: 308, distance: 162.6
click at [655, 309] on body "TG End User [PERSON_NAME] [EMAIL_ADDRESS][DOMAIN_NAME] THINK MUTUAL BANK My Pro…" at bounding box center [386, 183] width 773 height 367
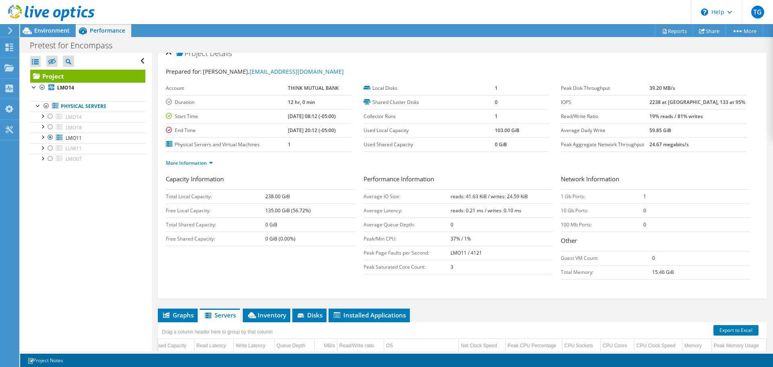
scroll to position [0, 0]
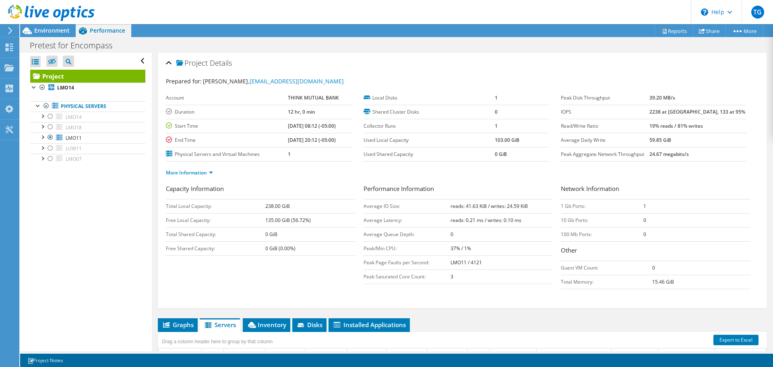
scroll to position [0, 159]
click at [770, 7] on div "TG" at bounding box center [757, 12] width 31 height 24
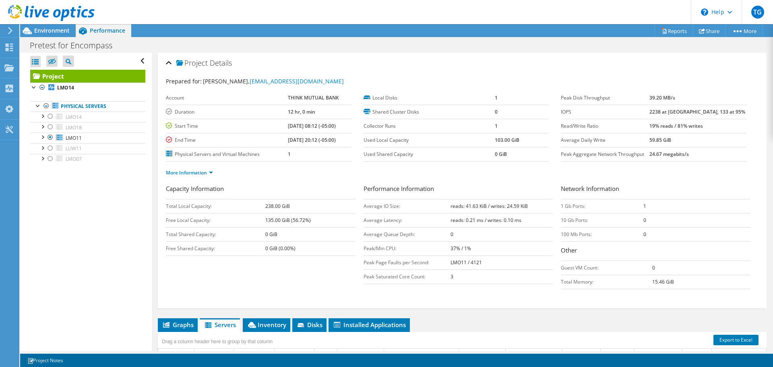
click at [770, 7] on div "TG" at bounding box center [757, 12] width 31 height 24
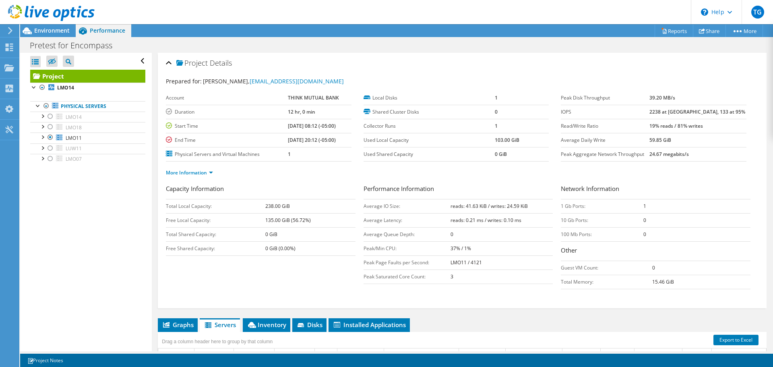
click at [770, 7] on div "TG" at bounding box center [757, 12] width 31 height 24
click at [68, 149] on span "LUW11" at bounding box center [74, 148] width 16 height 7
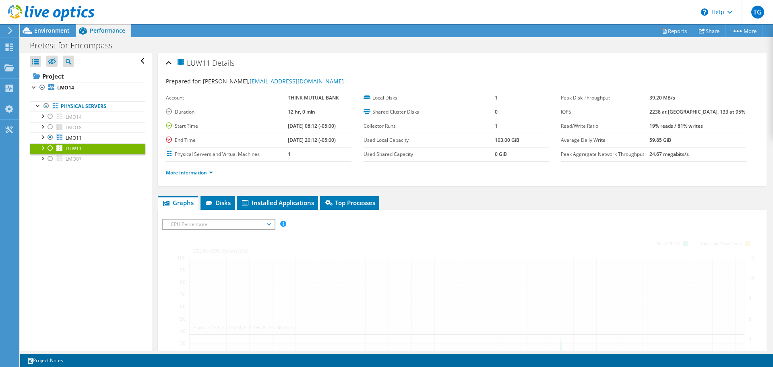
click at [50, 147] on div at bounding box center [50, 148] width 8 height 10
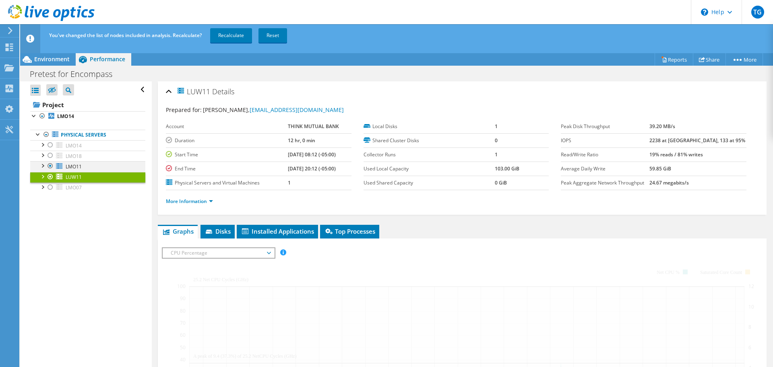
click at [48, 166] on div at bounding box center [50, 166] width 8 height 10
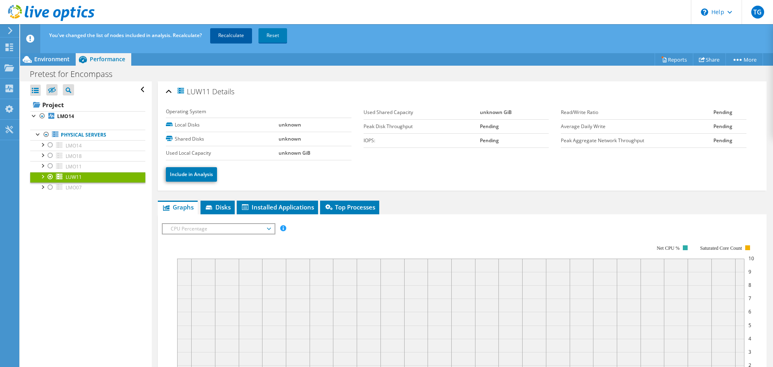
click at [228, 34] on link "Recalculate" at bounding box center [231, 35] width 42 height 15
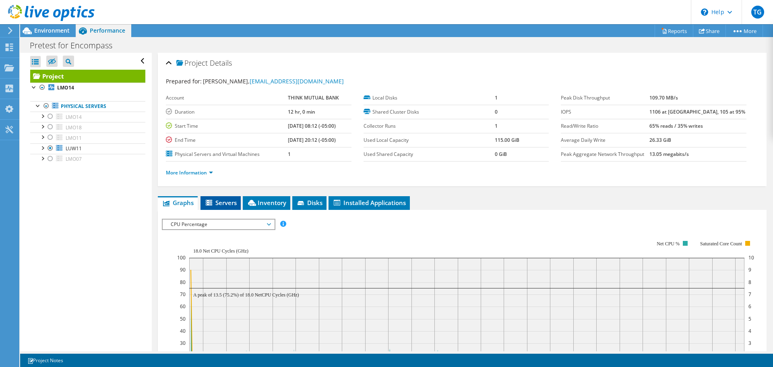
click at [223, 199] on span "Servers" at bounding box center [221, 203] width 32 height 8
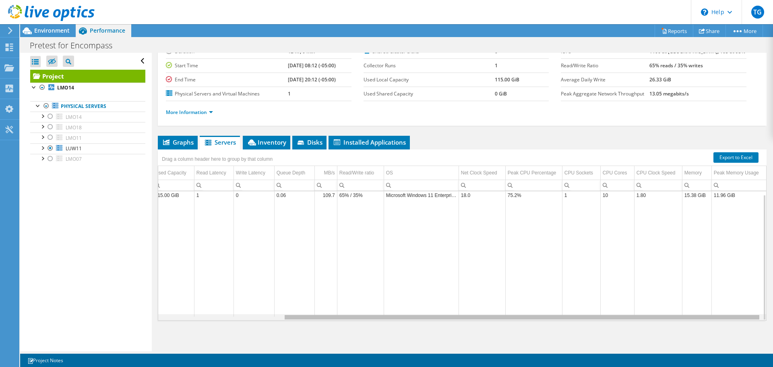
drag, startPoint x: 481, startPoint y: 317, endPoint x: 668, endPoint y: 310, distance: 187.4
click at [668, 310] on body "TG End User [PERSON_NAME] [EMAIL_ADDRESS][DOMAIN_NAME] THINK MUTUAL BANK My Pro…" at bounding box center [386, 183] width 773 height 367
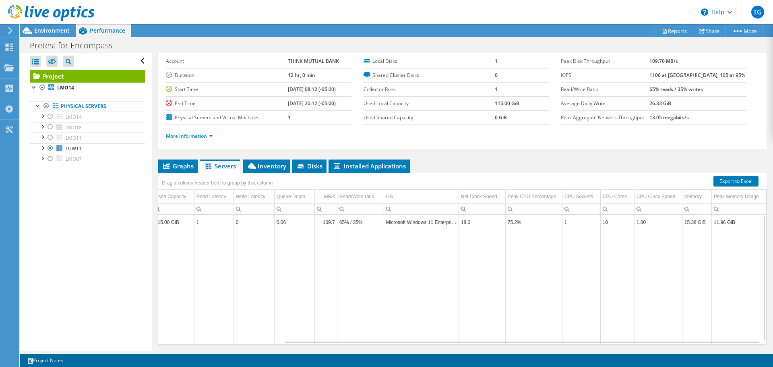
scroll to position [0, 0]
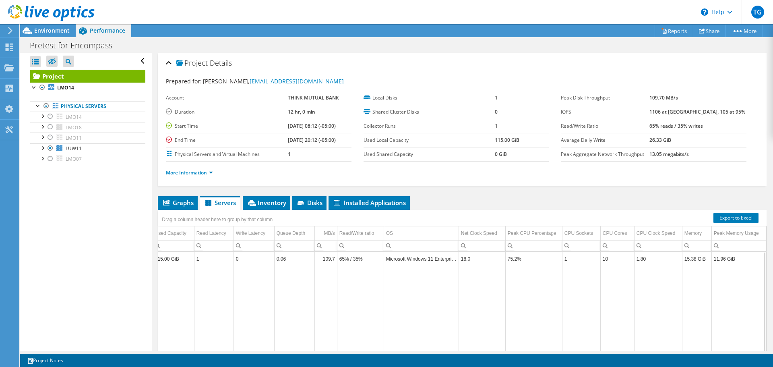
click at [495, 203] on ul "Graphs Servers Inventory Hypervisor Disks Cluster Disks Installed Applications" at bounding box center [462, 203] width 609 height 14
click at [202, 175] on link "More Information" at bounding box center [189, 172] width 47 height 7
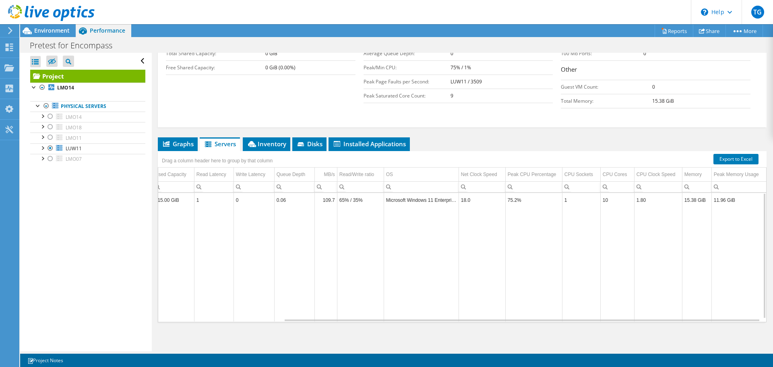
scroll to position [182, 0]
